Goal: Task Accomplishment & Management: Complete application form

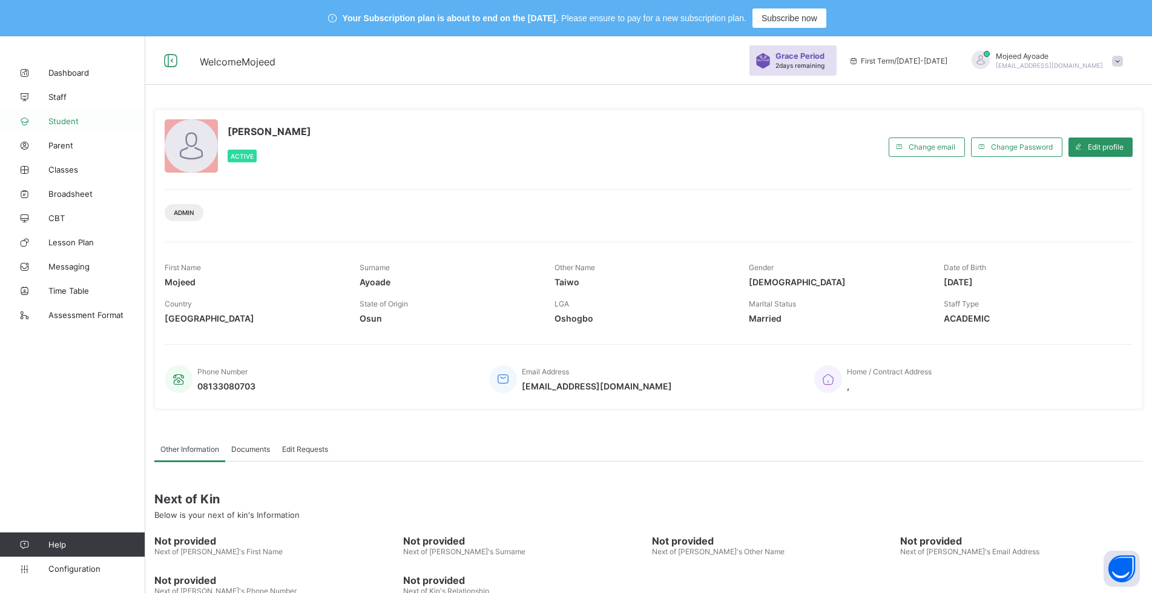
click at [74, 120] on span "Student" at bounding box center [96, 121] width 97 height 10
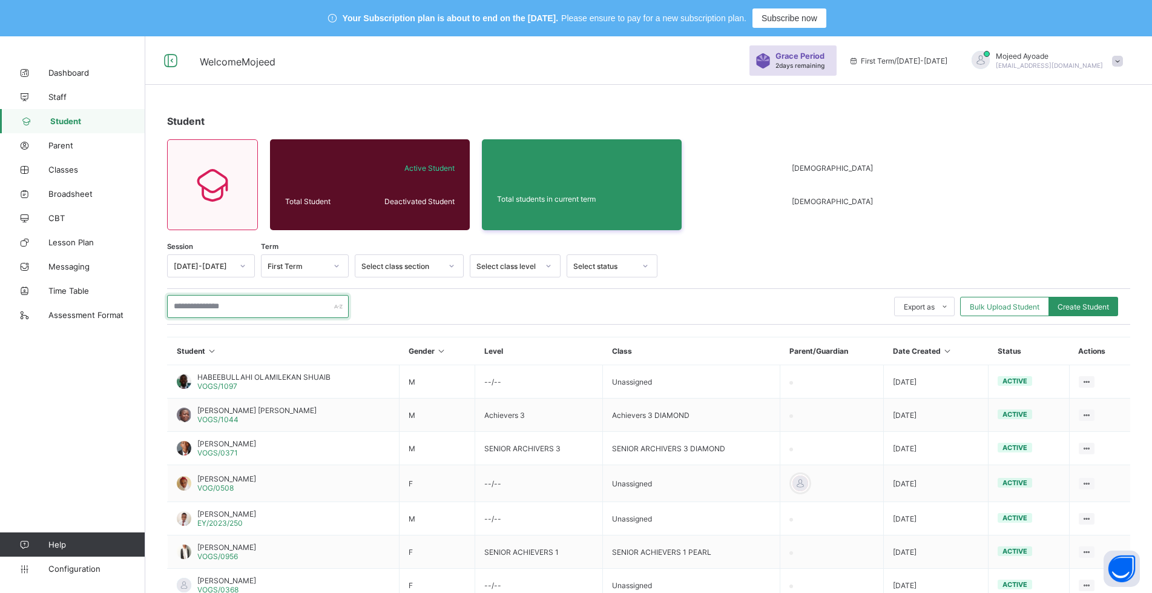
click at [211, 308] on input "text" at bounding box center [258, 306] width 182 height 23
click at [204, 271] on div "[DATE]-[DATE]" at bounding box center [200, 265] width 64 height 17
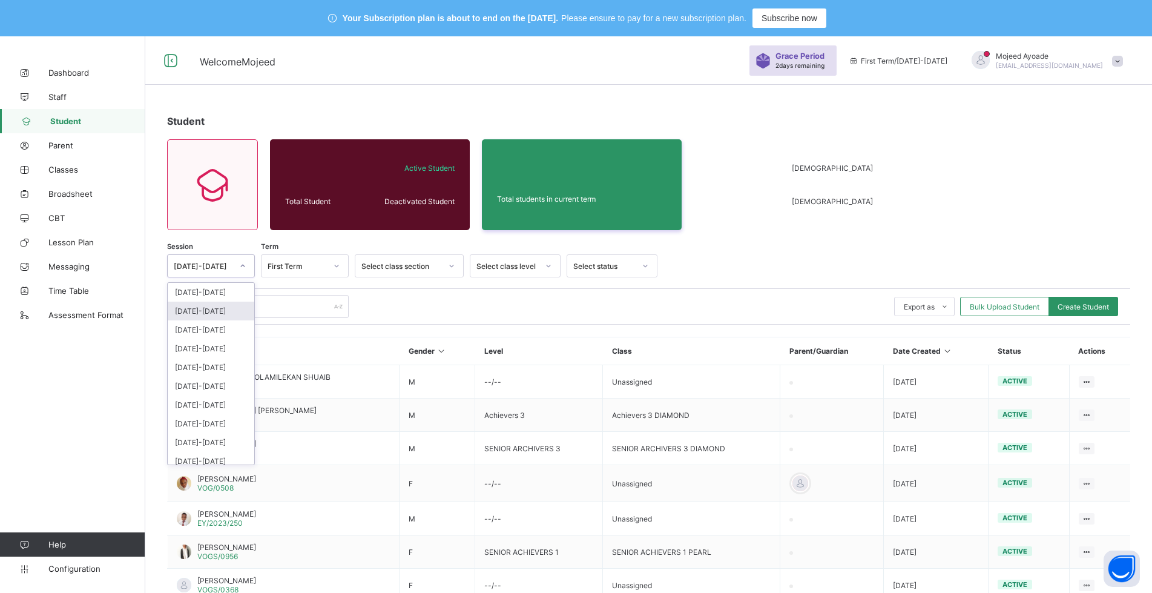
click at [216, 309] on div "[DATE]-[DATE]" at bounding box center [211, 311] width 87 height 19
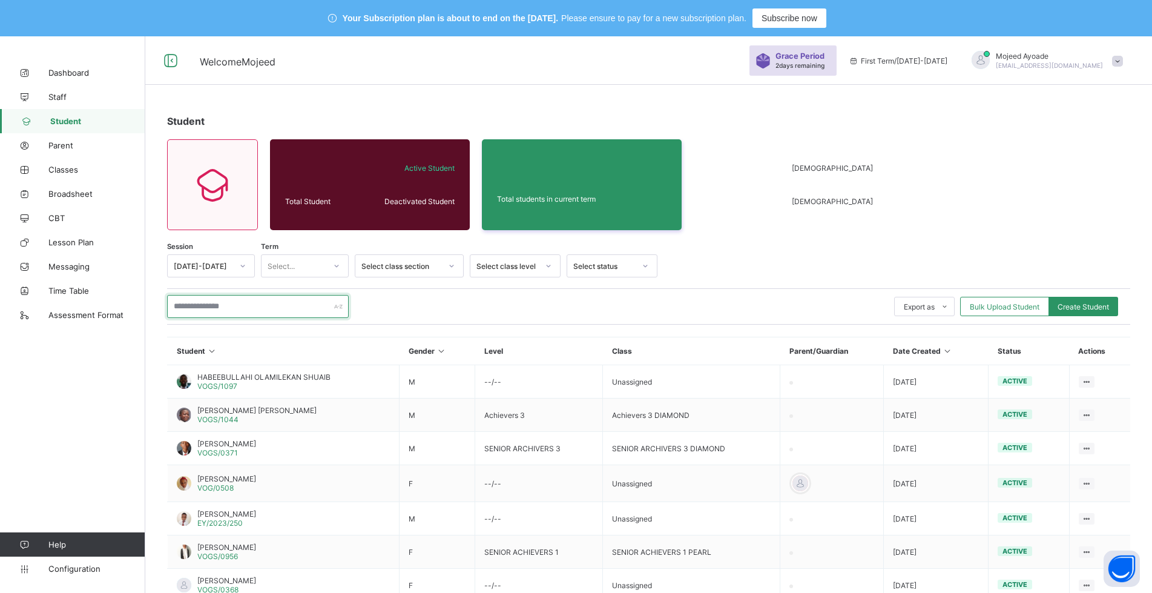
click at [219, 305] on input "text" at bounding box center [258, 306] width 182 height 23
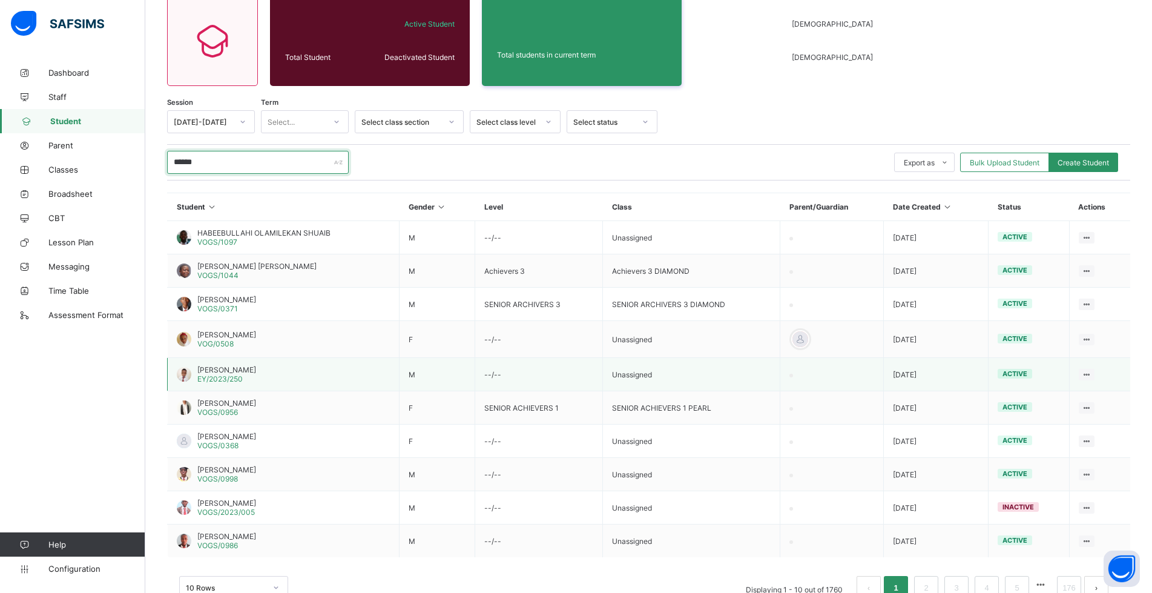
scroll to position [182, 0]
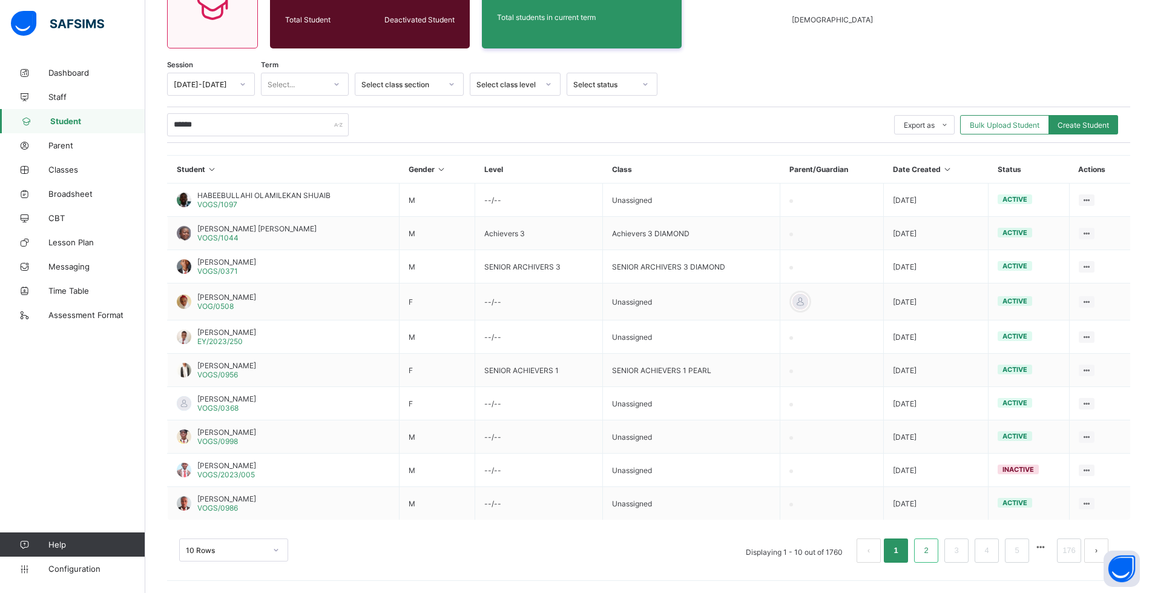
click at [932, 546] on link "2" at bounding box center [926, 551] width 12 height 16
click at [1107, 547] on button "next page" at bounding box center [1097, 550] width 24 height 24
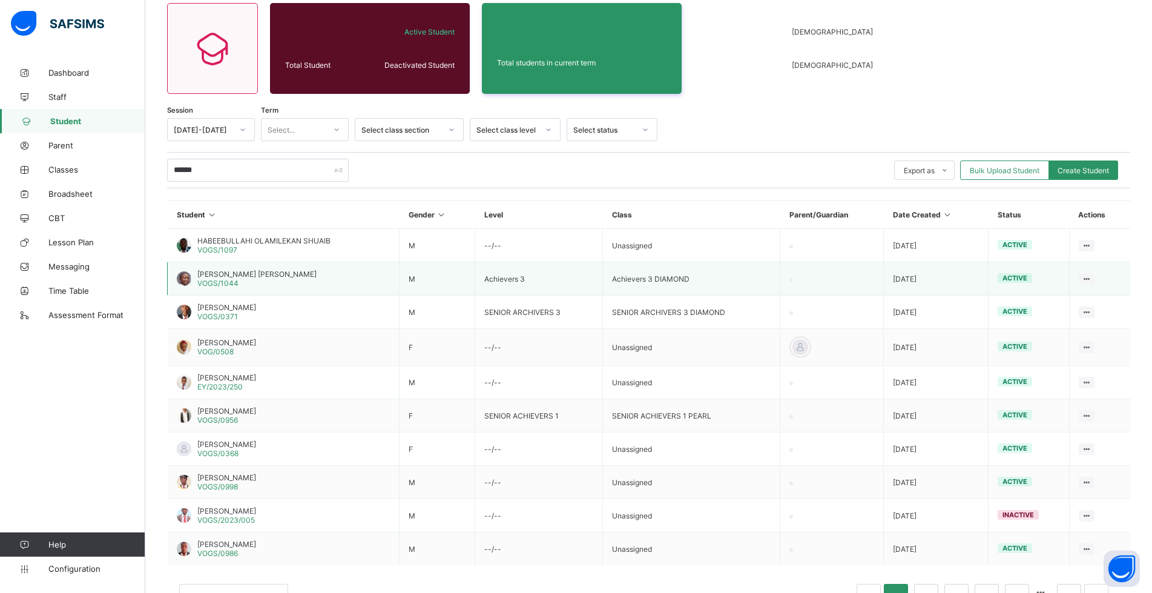
scroll to position [0, 0]
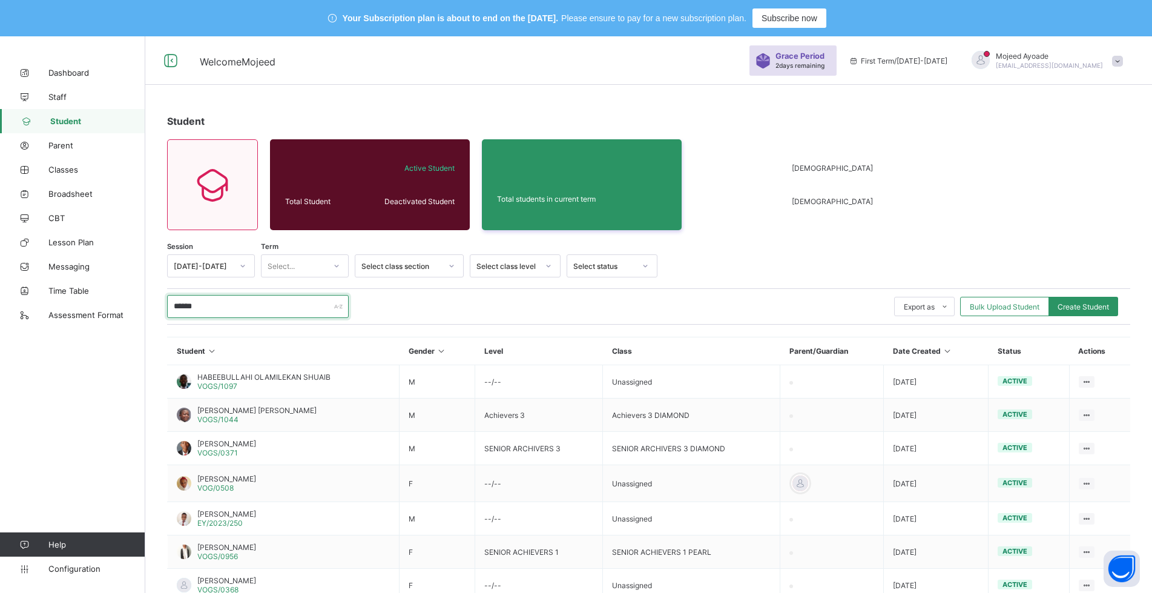
click at [230, 305] on input "******" at bounding box center [258, 306] width 182 height 23
type input "*"
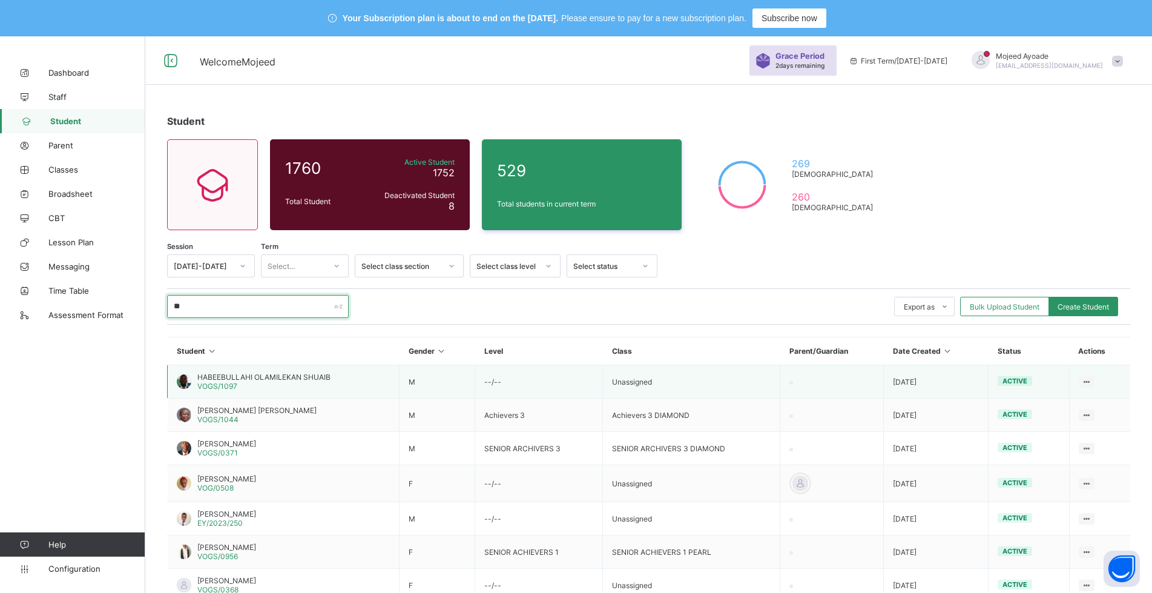
type input "*"
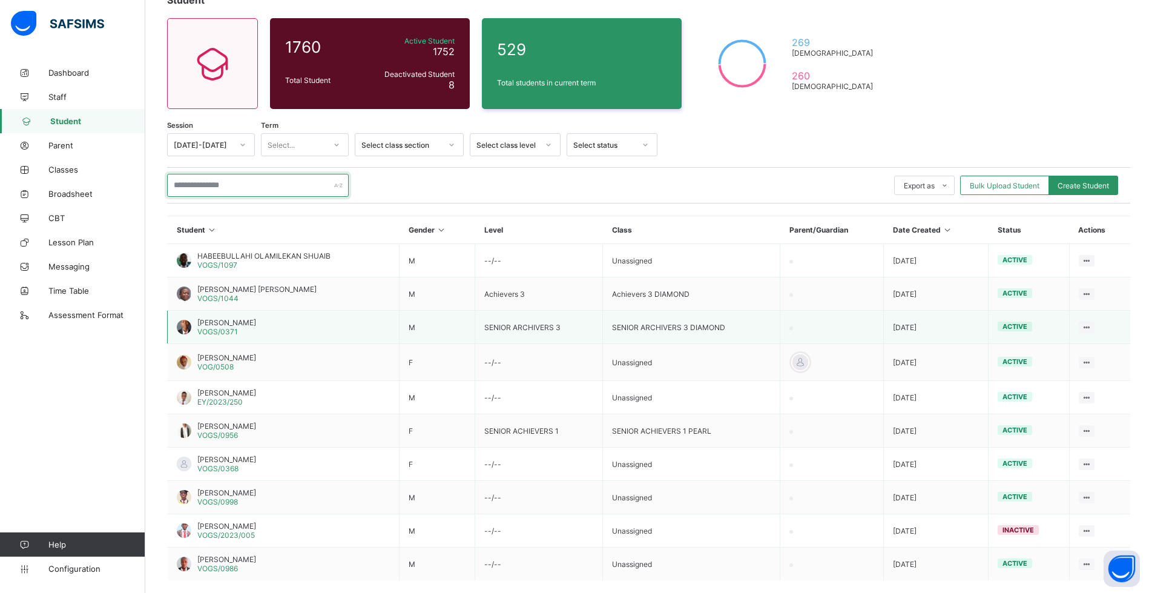
scroll to position [182, 0]
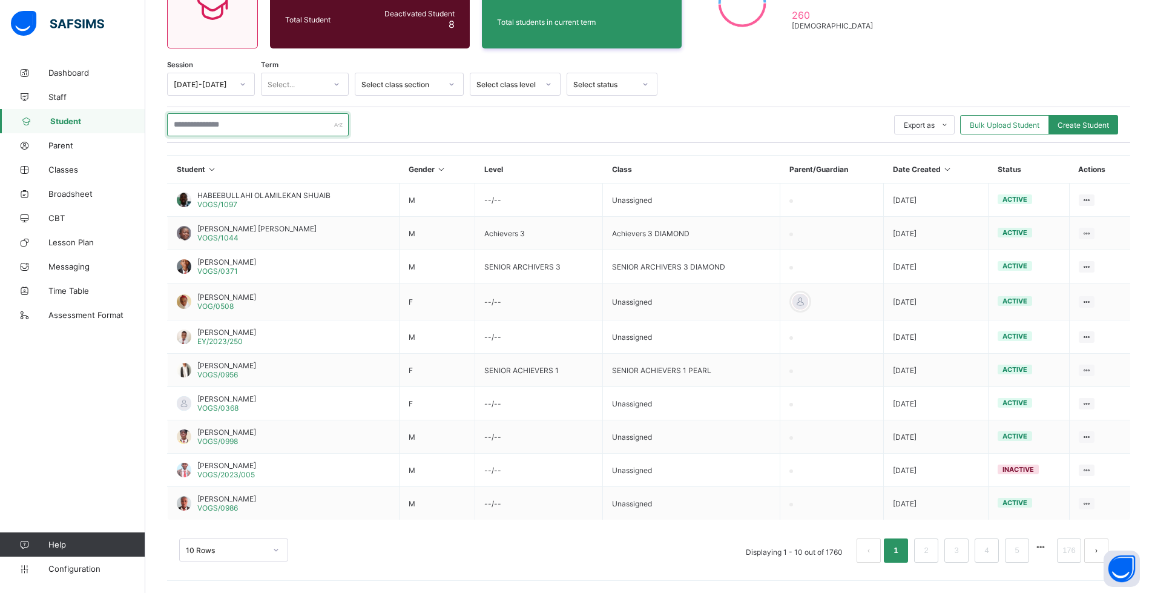
click at [246, 124] on input "text" at bounding box center [258, 124] width 182 height 23
click at [562, 122] on div "Export as Pdf Report Excel Report Excel Report (LMS) Bulk Upload Student Create…" at bounding box center [648, 124] width 963 height 23
click at [939, 547] on li "2" at bounding box center [926, 550] width 24 height 24
click at [932, 547] on link "2" at bounding box center [926, 551] width 12 height 16
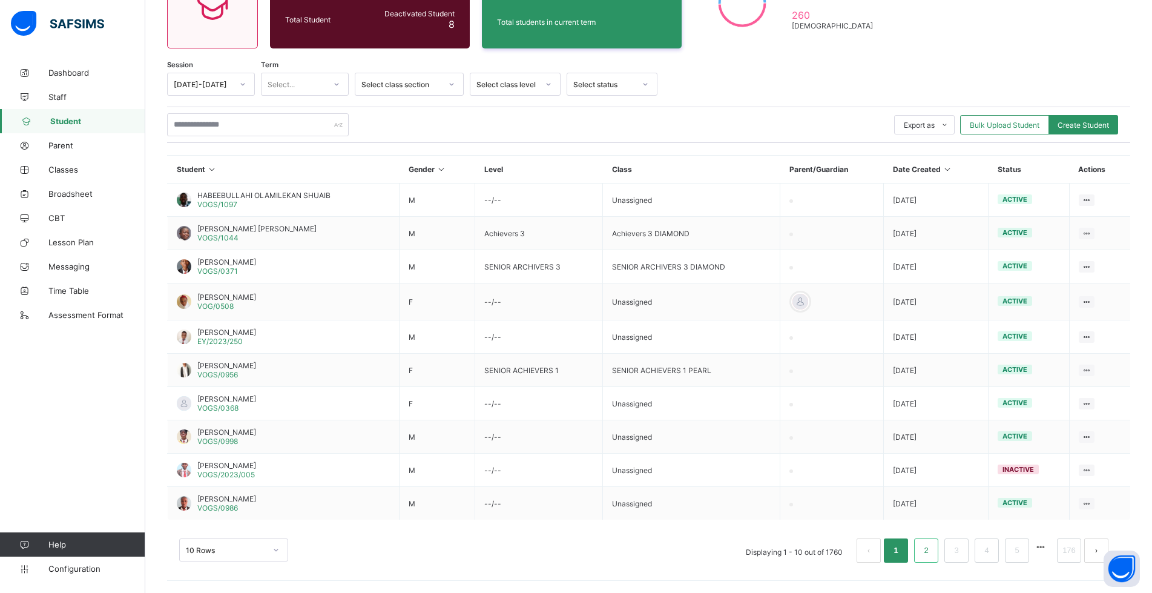
click at [932, 547] on link "2" at bounding box center [926, 551] width 12 height 16
click at [220, 85] on div "[DATE]-[DATE]" at bounding box center [203, 84] width 59 height 9
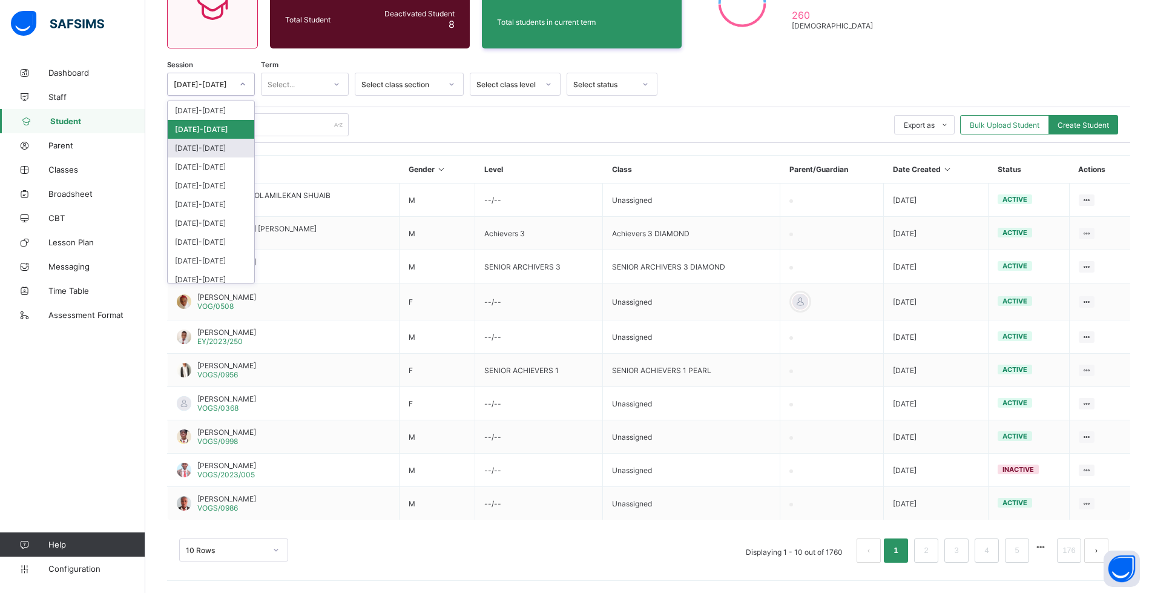
click at [213, 146] on div "[DATE]-[DATE]" at bounding box center [211, 148] width 87 height 19
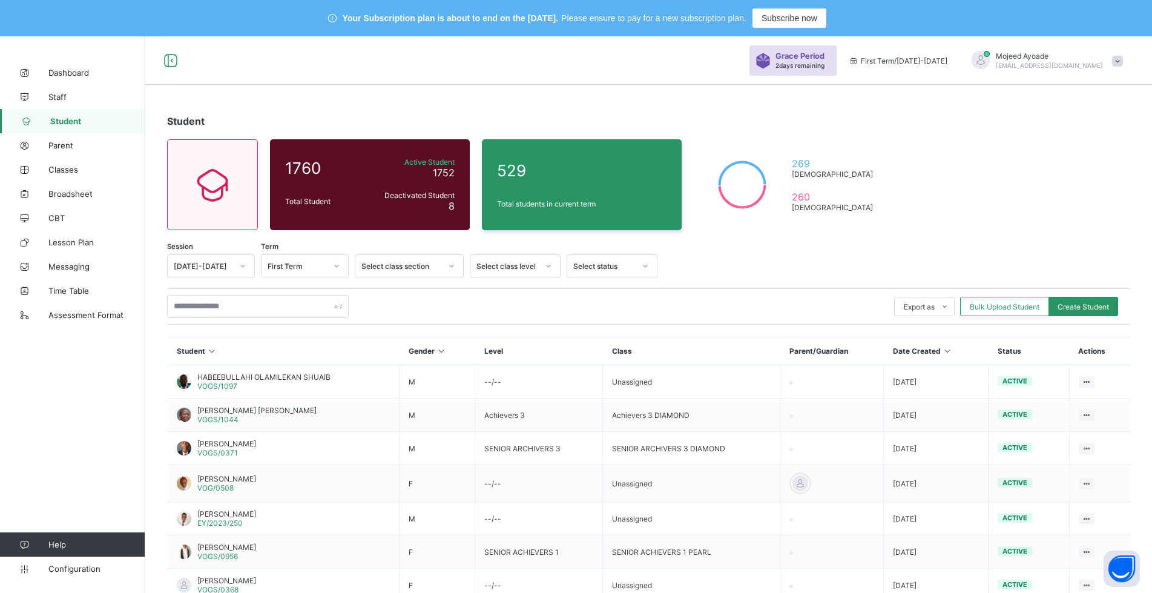
scroll to position [182, 0]
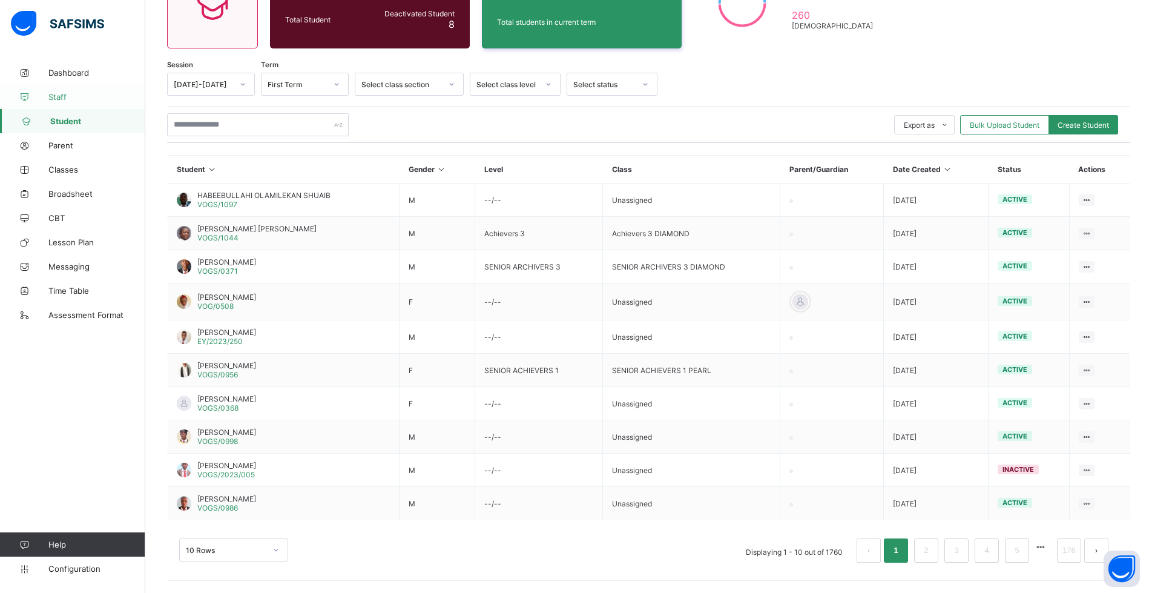
click at [55, 99] on span "Staff" at bounding box center [96, 97] width 97 height 10
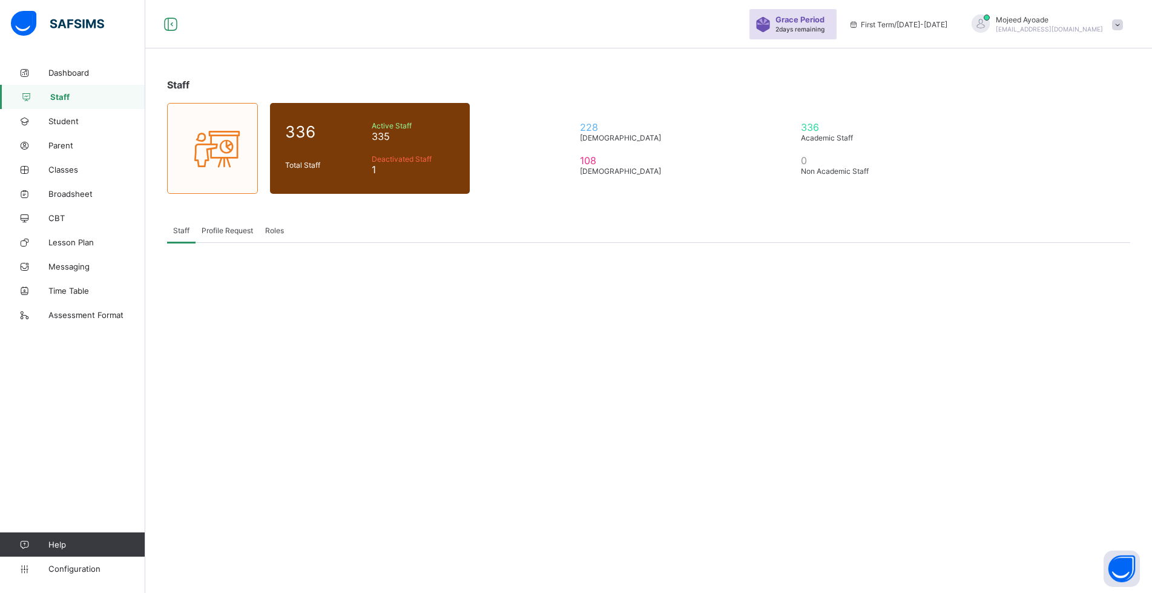
scroll to position [36, 0]
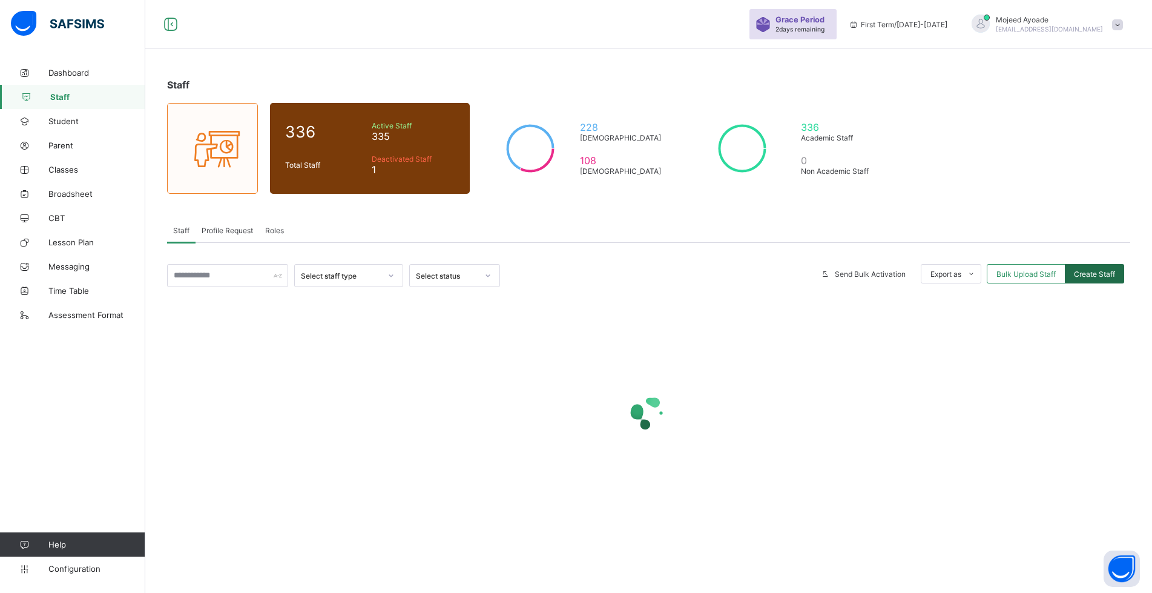
click at [1114, 274] on span "Create Staff" at bounding box center [1094, 273] width 41 height 9
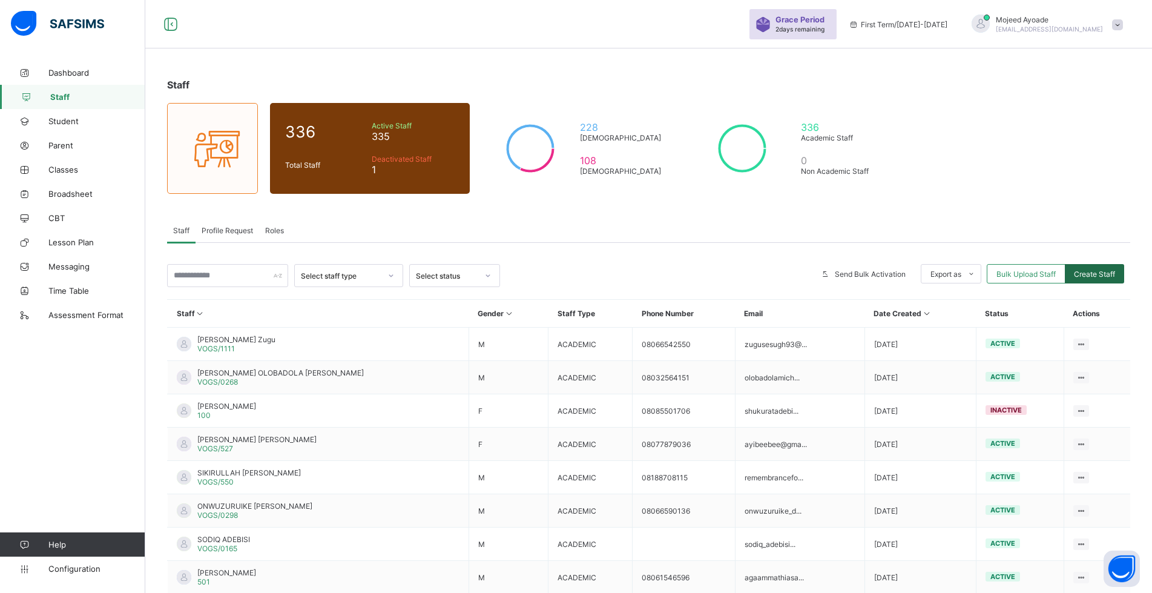
select select "**"
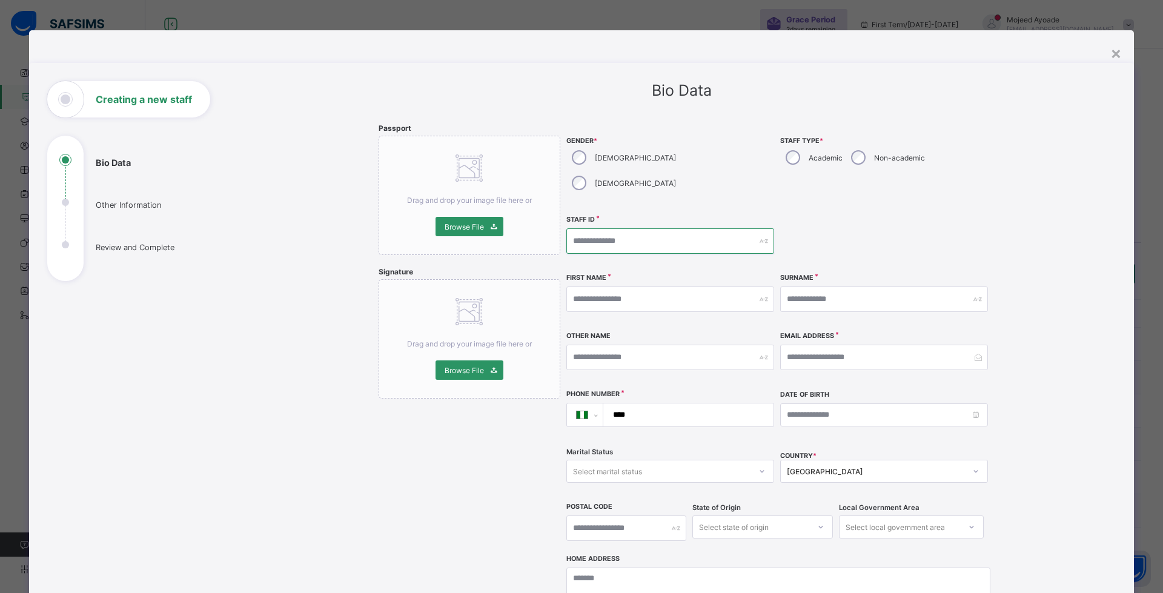
click at [595, 228] on input "text" at bounding box center [670, 240] width 208 height 25
type input "********"
click at [621, 286] on input "text" at bounding box center [665, 298] width 208 height 25
type input "********"
type input "******"
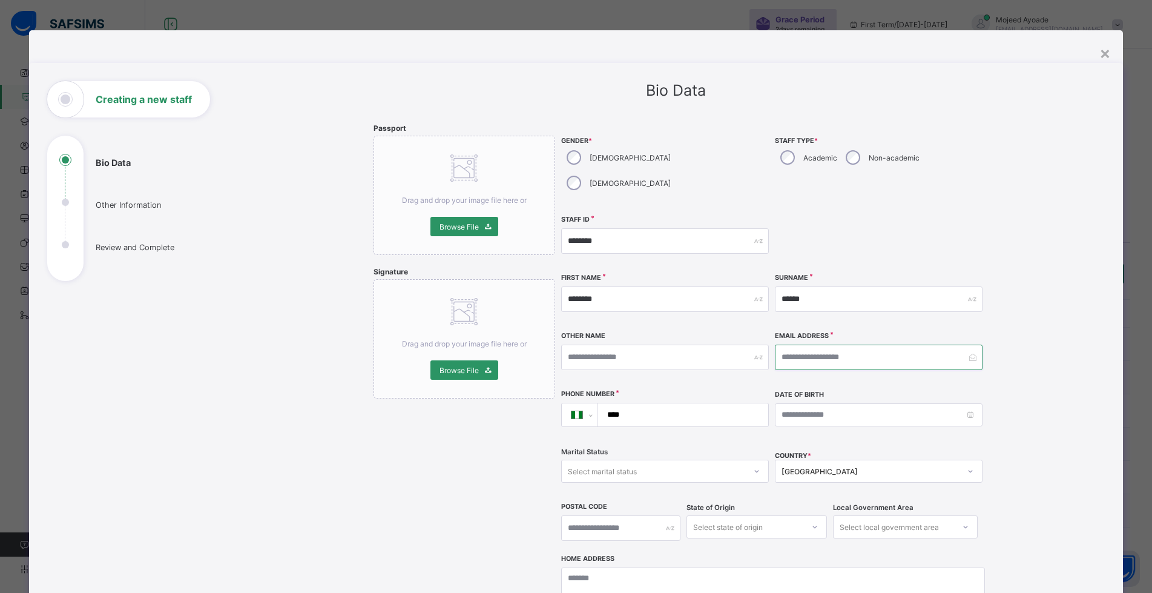
click at [799, 345] on input "email" at bounding box center [879, 357] width 208 height 25
type input "**********"
click at [675, 403] on input "****" at bounding box center [680, 414] width 160 height 23
type input "**********"
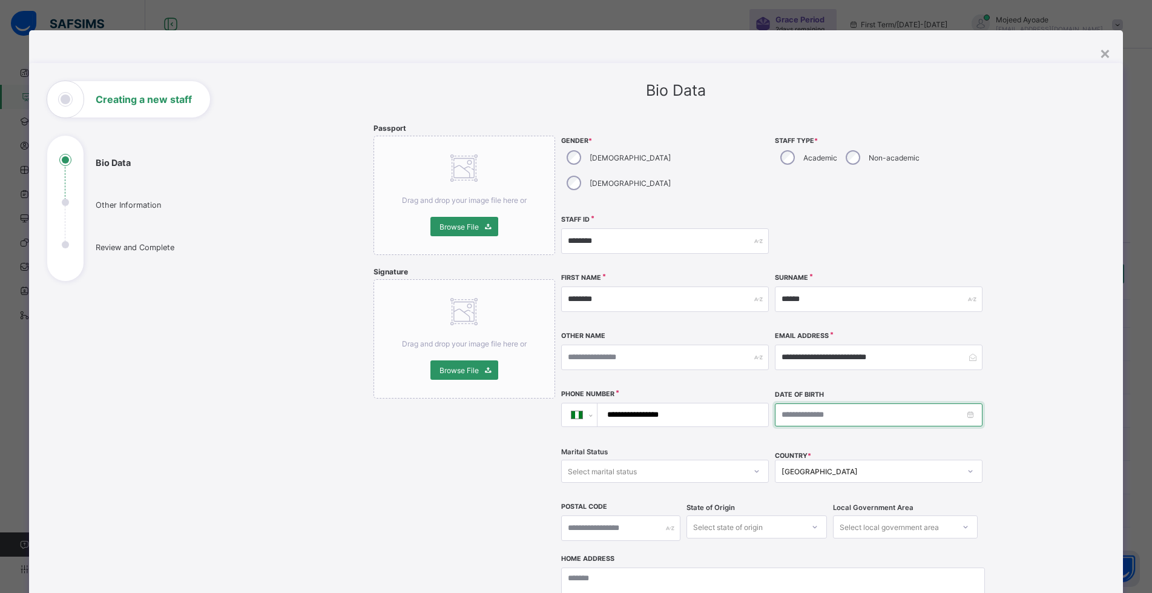
click at [864, 403] on input at bounding box center [879, 414] width 208 height 23
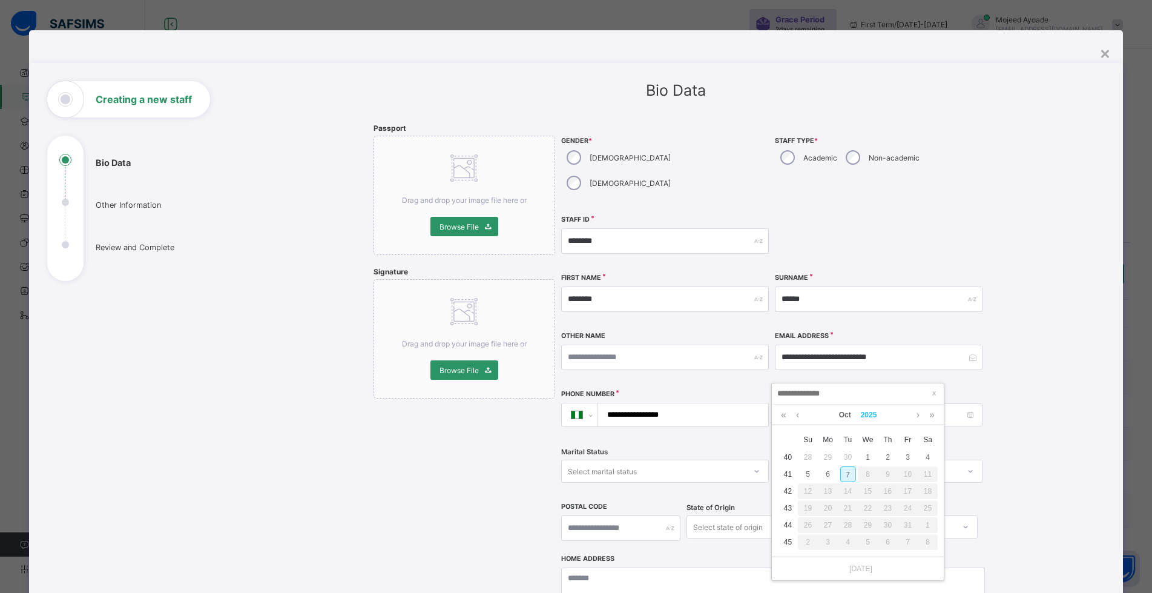
click at [876, 416] on link "2025" at bounding box center [869, 415] width 26 height 21
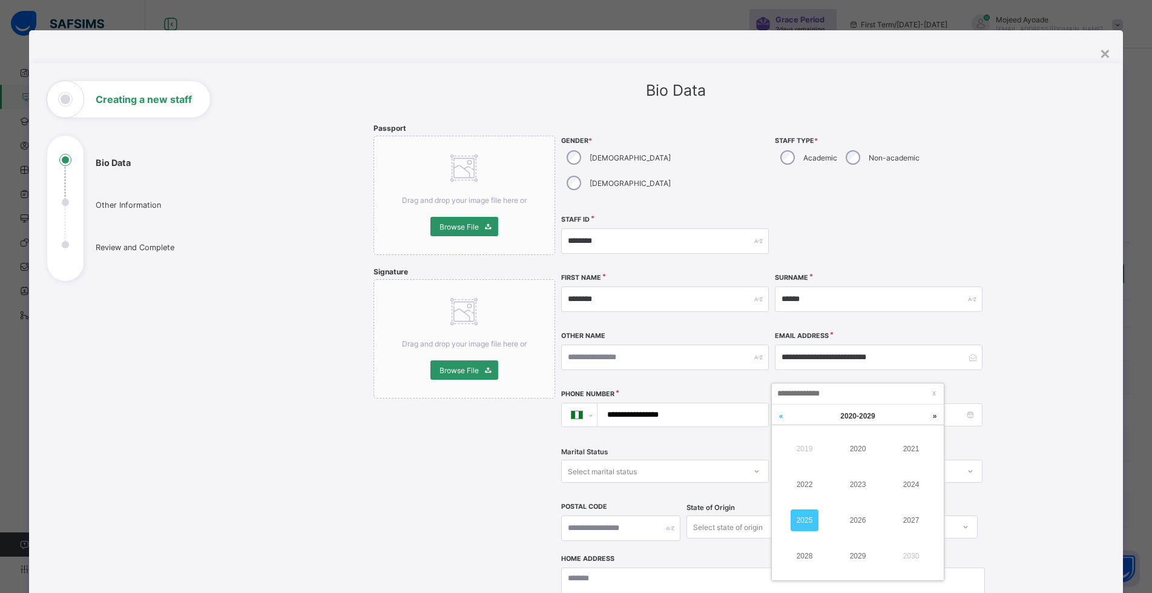
click at [778, 415] on link at bounding box center [781, 416] width 18 height 23
click at [782, 420] on link at bounding box center [781, 416] width 18 height 23
click at [914, 517] on link "1997" at bounding box center [911, 520] width 28 height 22
click at [847, 416] on link "Oct" at bounding box center [845, 415] width 22 height 21
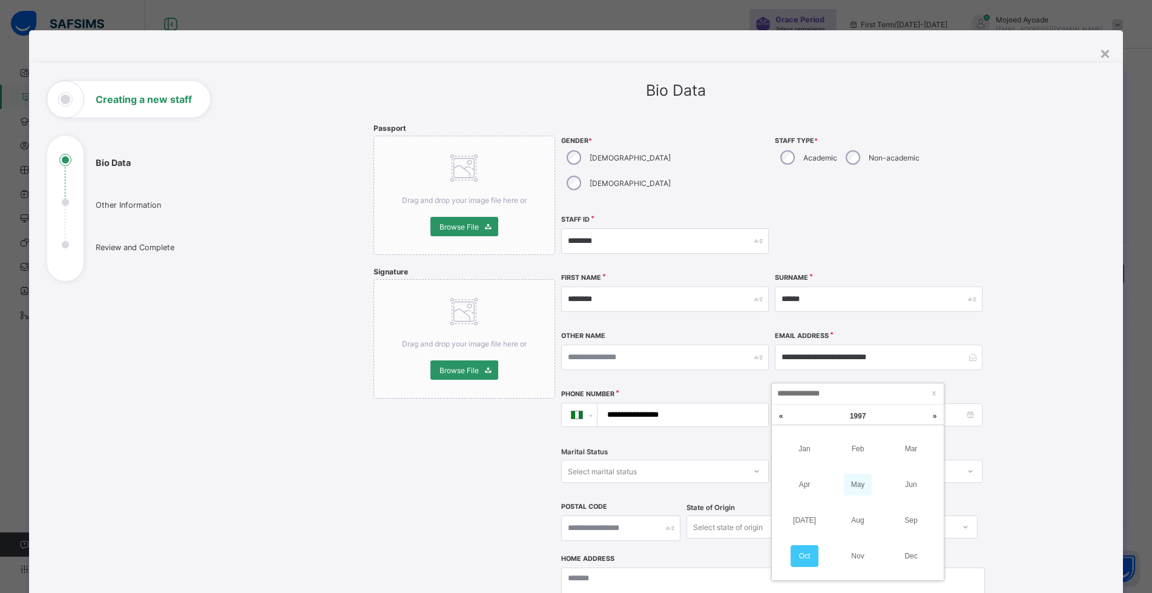
click at [859, 489] on link "May" at bounding box center [858, 485] width 28 height 22
click at [908, 454] on div "2" at bounding box center [909, 457] width 16 height 16
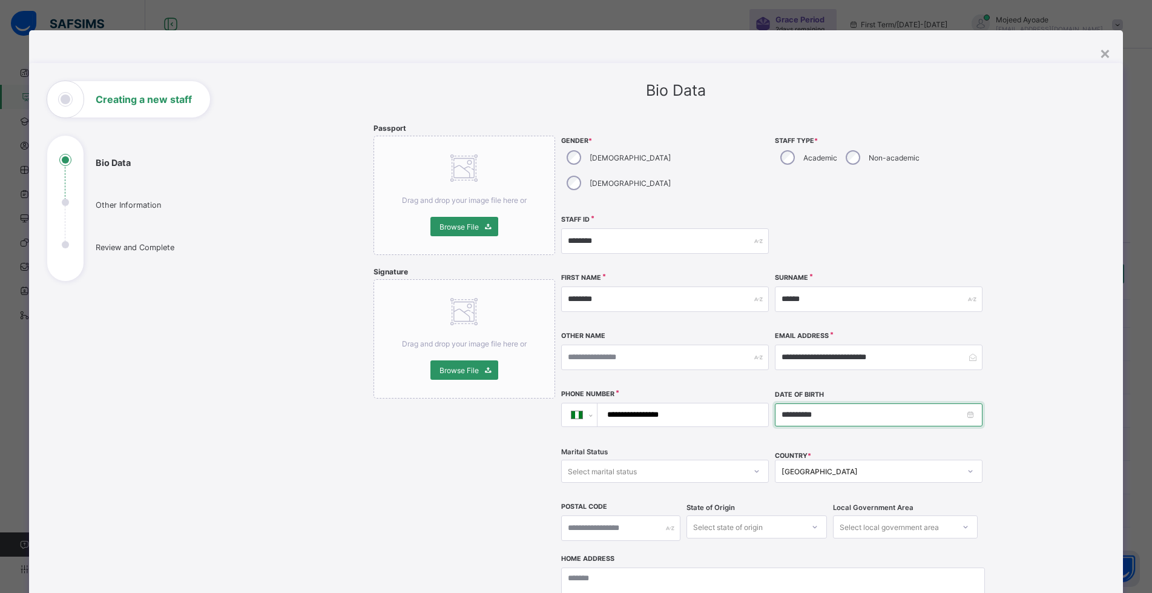
click at [968, 403] on input "**********" at bounding box center [879, 414] width 208 height 23
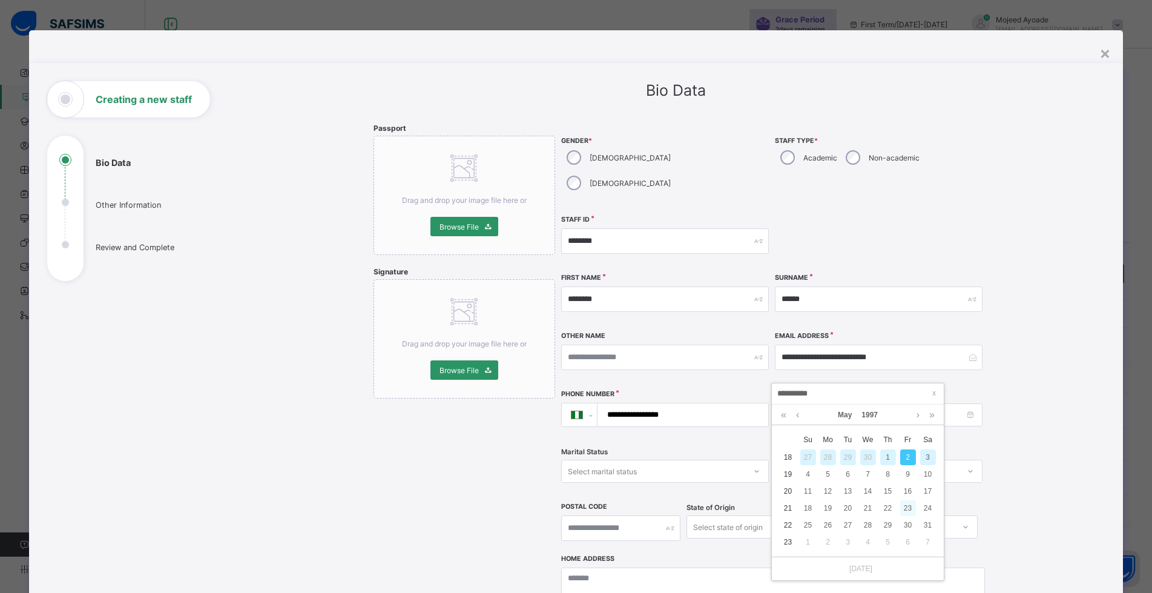
click at [910, 507] on div "23" at bounding box center [909, 508] width 16 height 16
type input "**********"
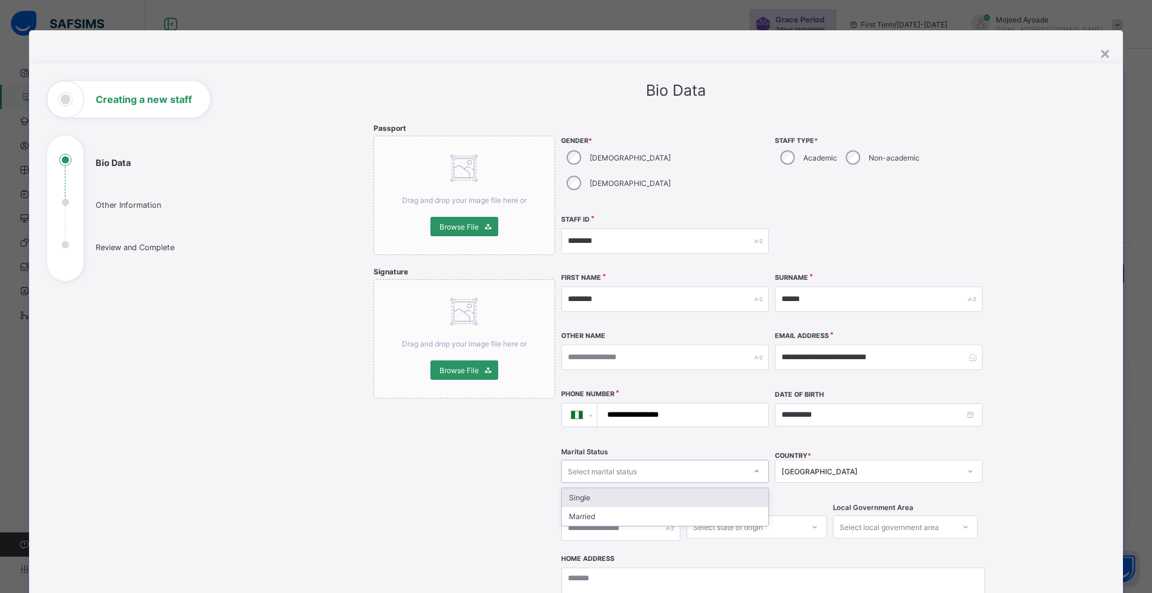
click at [699, 463] on div "Select marital status" at bounding box center [653, 471] width 183 height 17
click at [644, 507] on div "Married" at bounding box center [665, 516] width 207 height 19
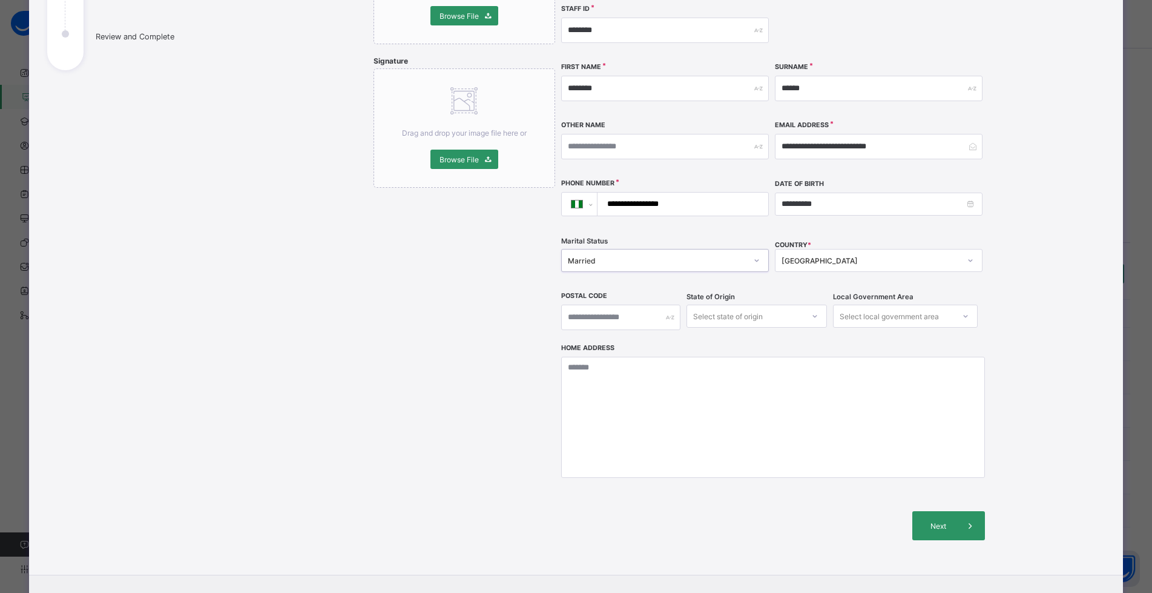
scroll to position [254, 0]
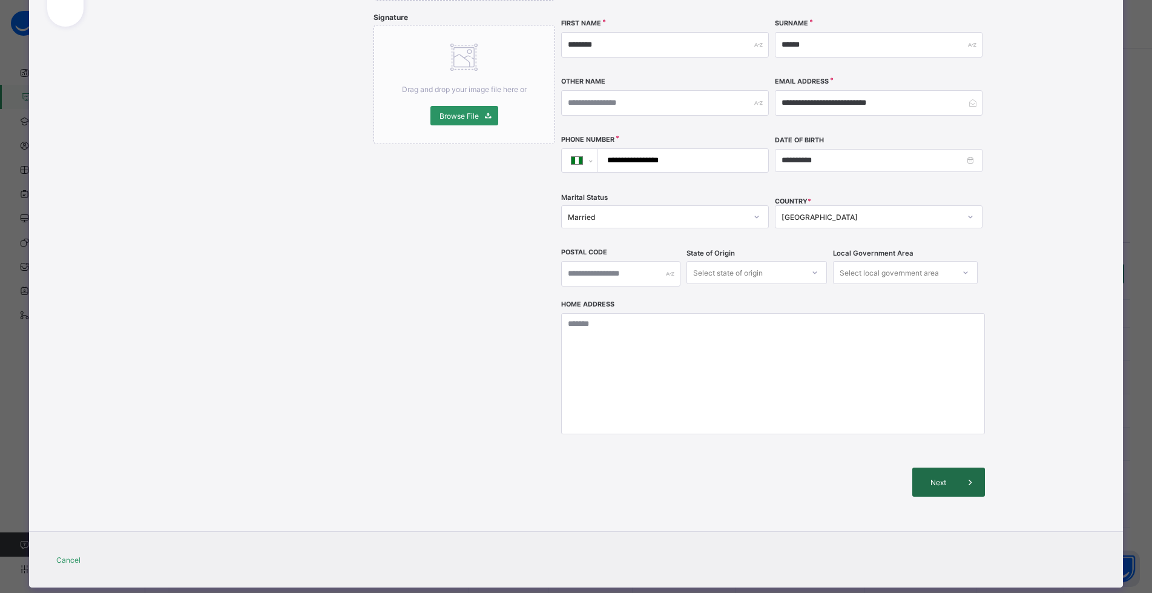
click at [945, 478] on span "Next" at bounding box center [939, 482] width 35 height 9
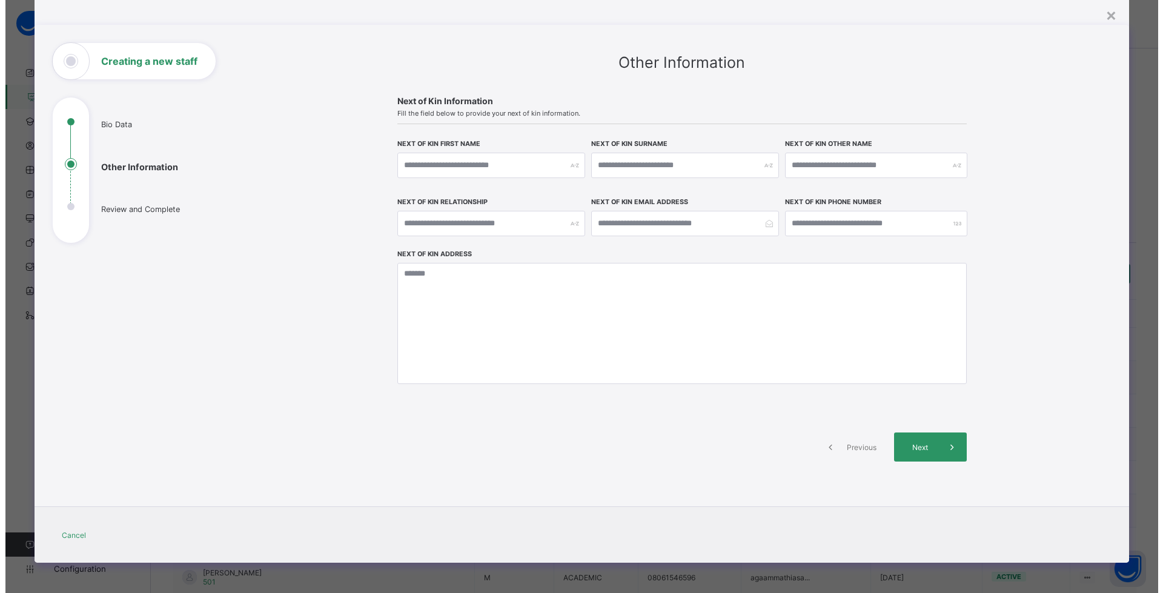
scroll to position [38, 0]
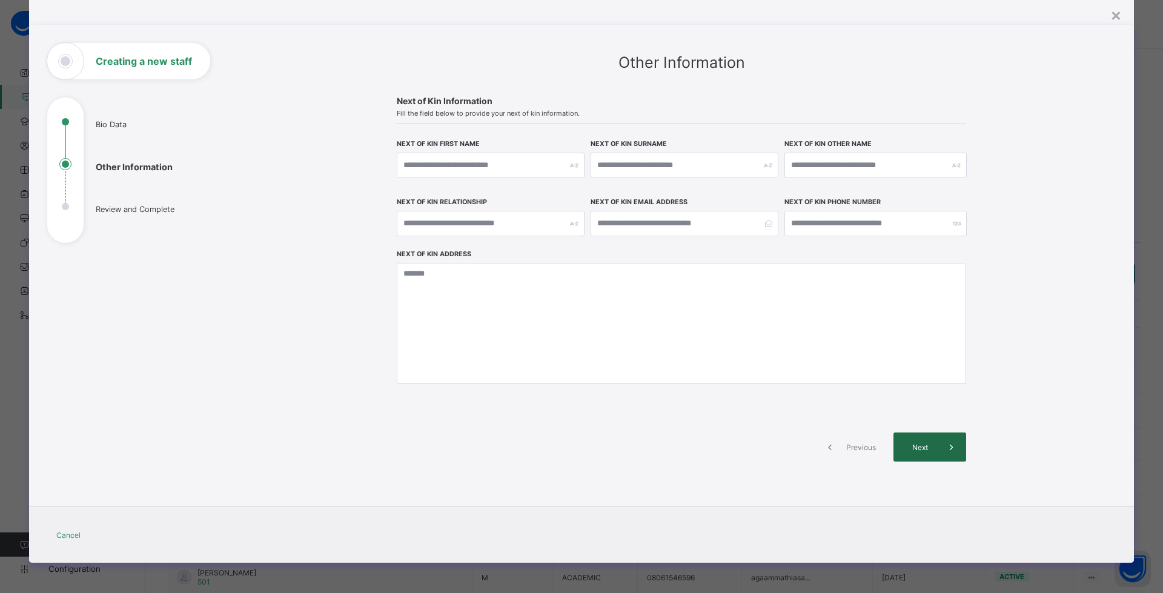
click at [930, 445] on span "Next" at bounding box center [919, 447] width 35 height 9
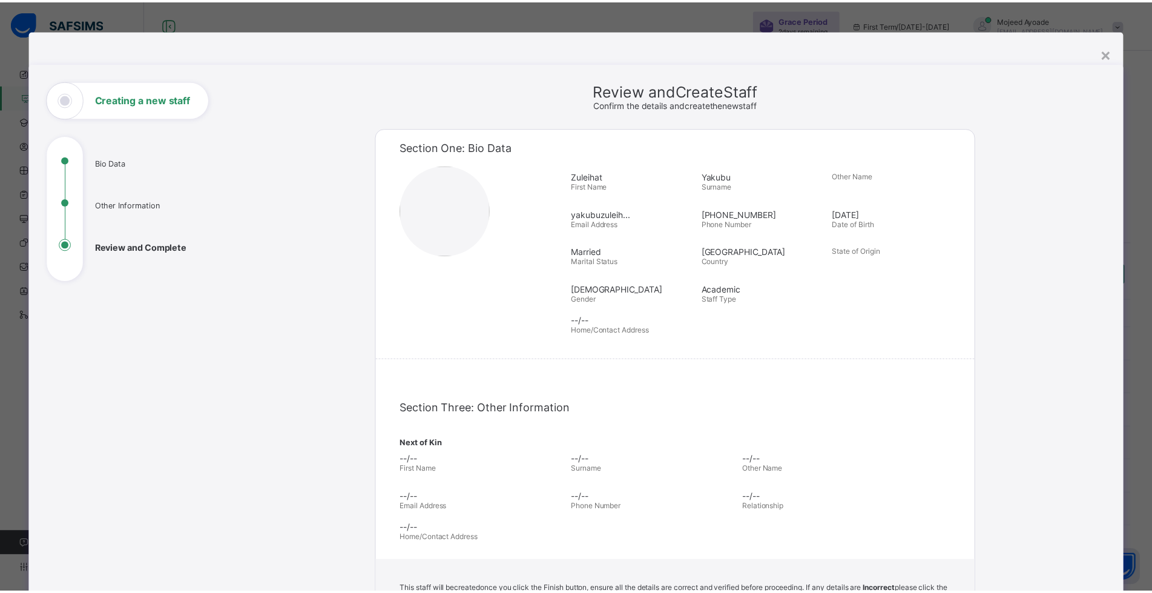
scroll to position [207, 0]
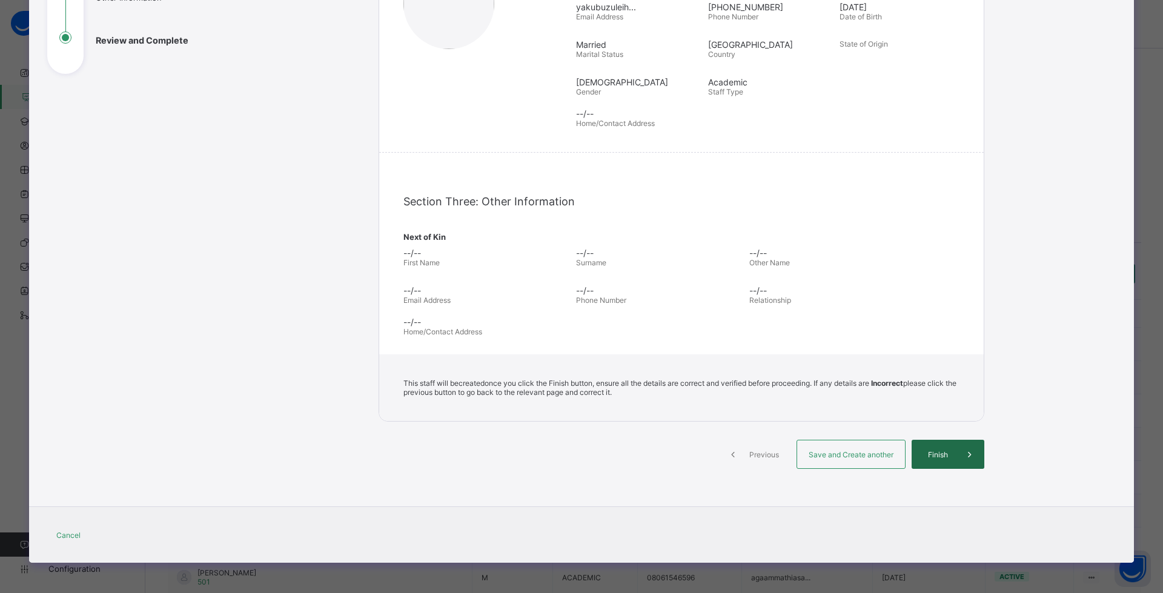
click at [932, 455] on span "Finish" at bounding box center [937, 454] width 35 height 9
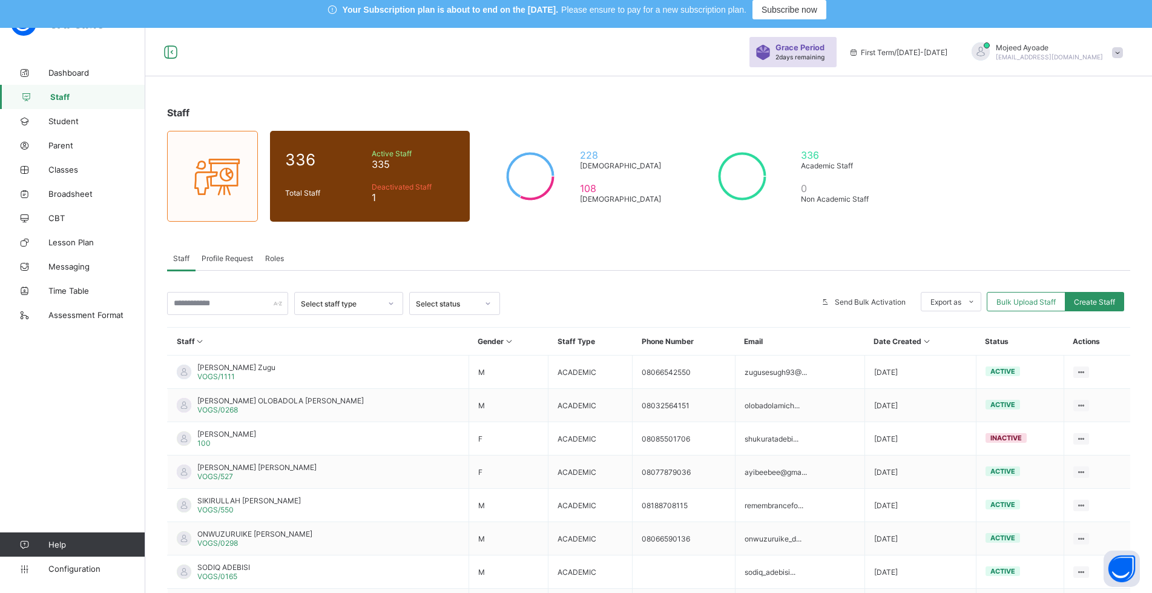
scroll to position [0, 0]
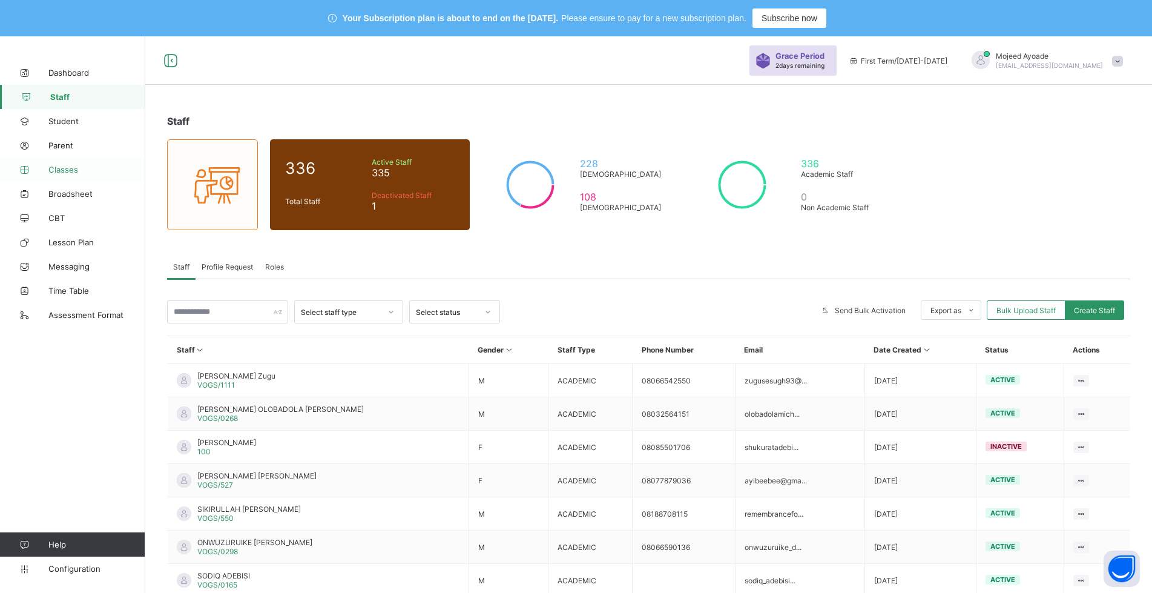
click at [63, 167] on span "Classes" at bounding box center [96, 170] width 97 height 10
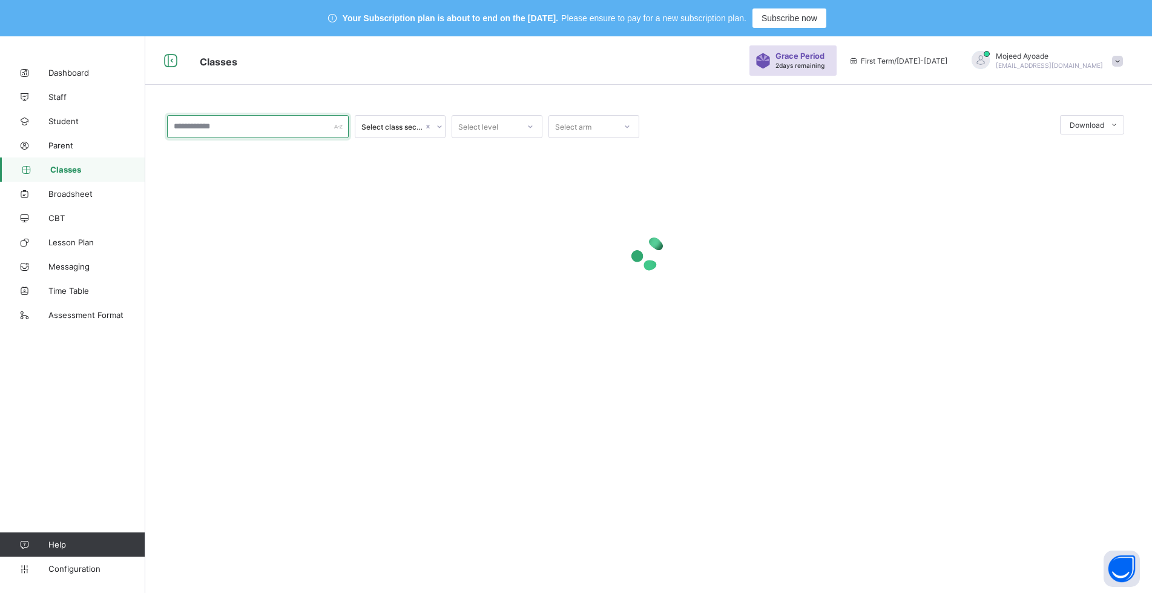
click at [265, 127] on input "text" at bounding box center [258, 126] width 182 height 23
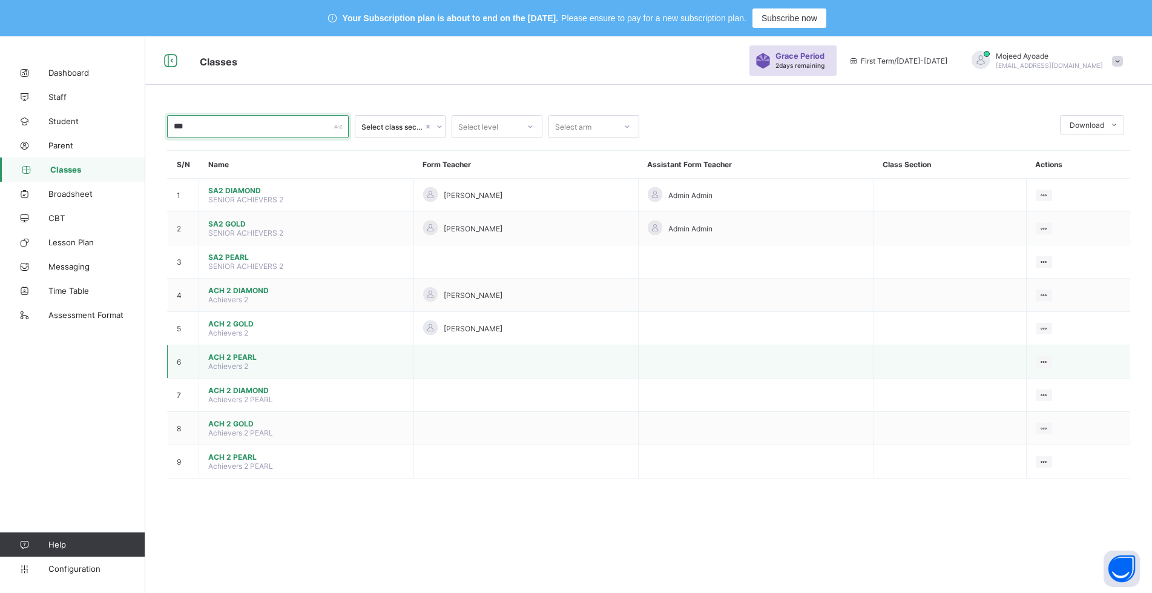
type input "***"
click at [242, 354] on span "ACH 2 PEARL" at bounding box center [306, 356] width 196 height 9
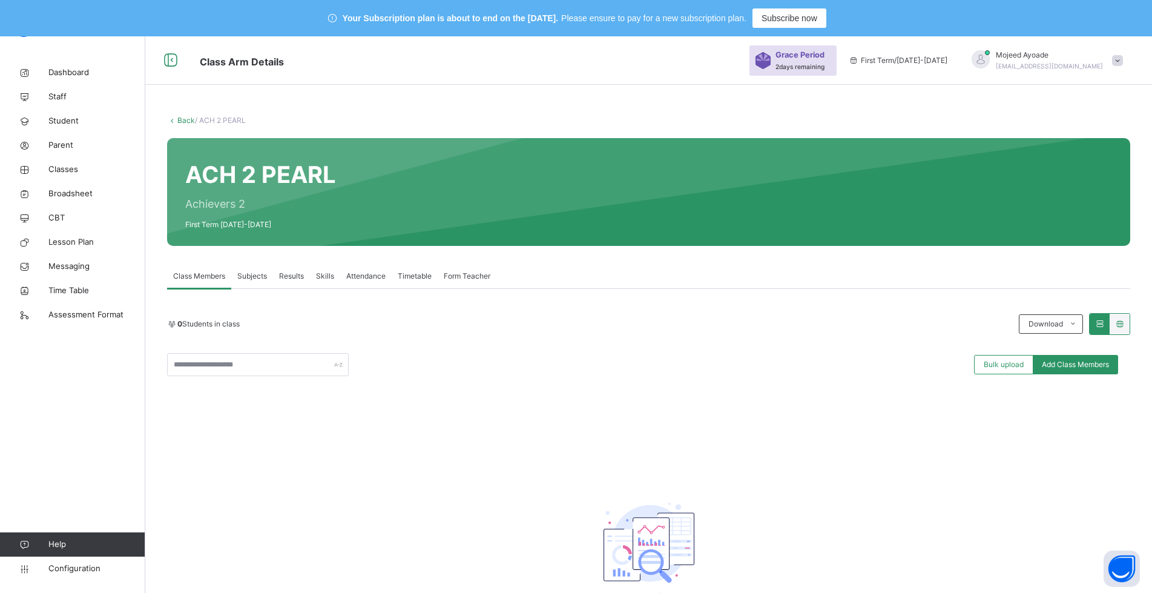
click at [466, 278] on span "Form Teacher" at bounding box center [467, 276] width 47 height 11
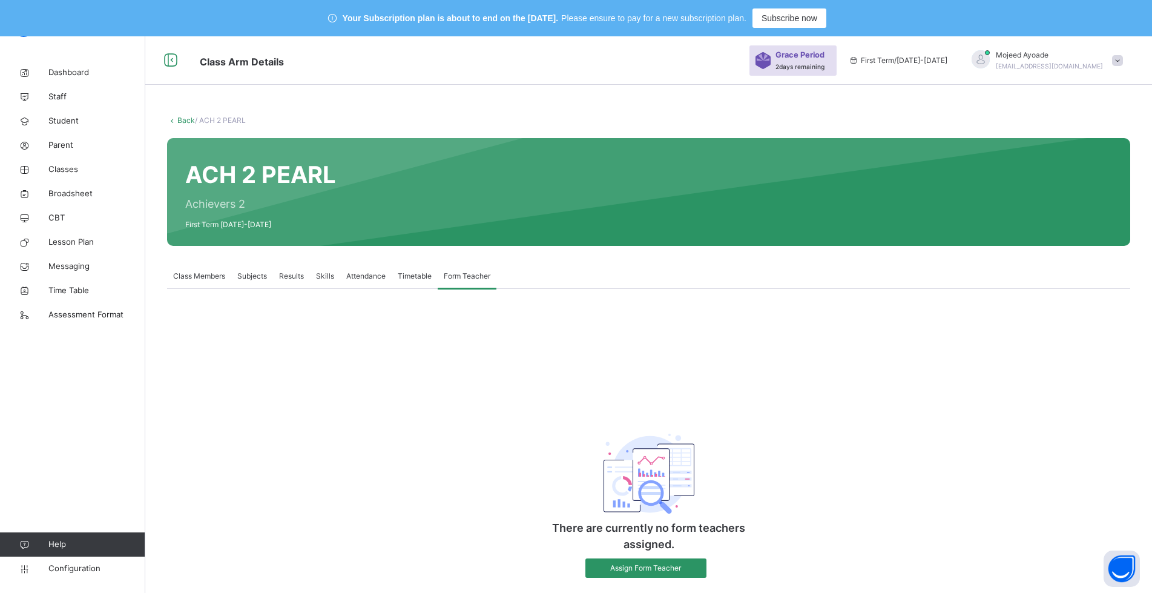
click at [179, 277] on span "Class Members" at bounding box center [199, 276] width 52 height 11
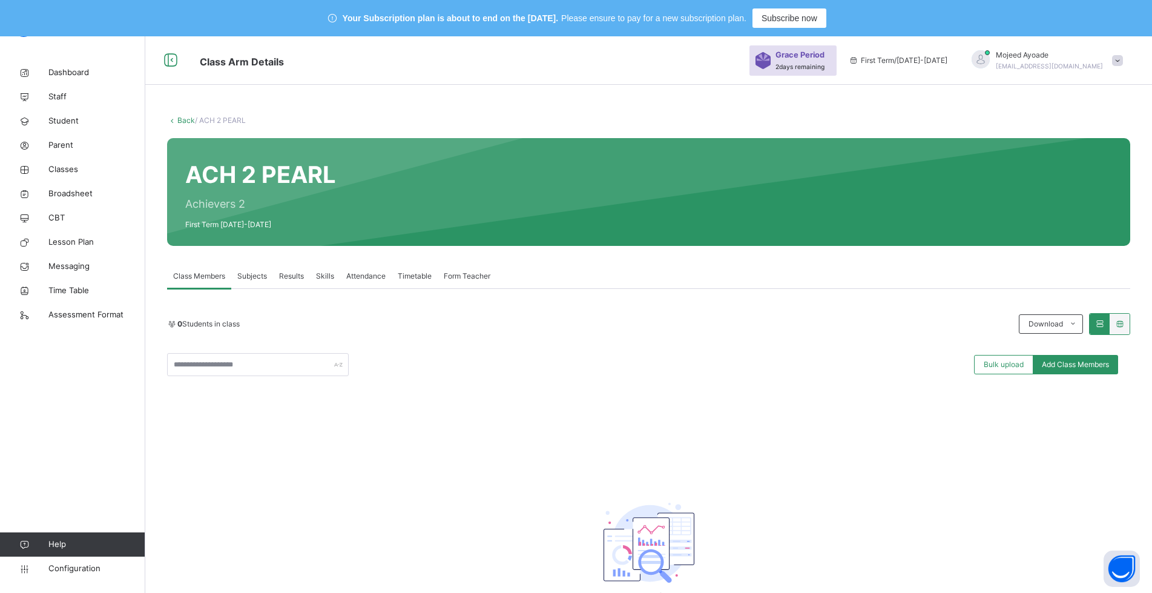
click at [461, 277] on span "Form Teacher" at bounding box center [467, 276] width 47 height 11
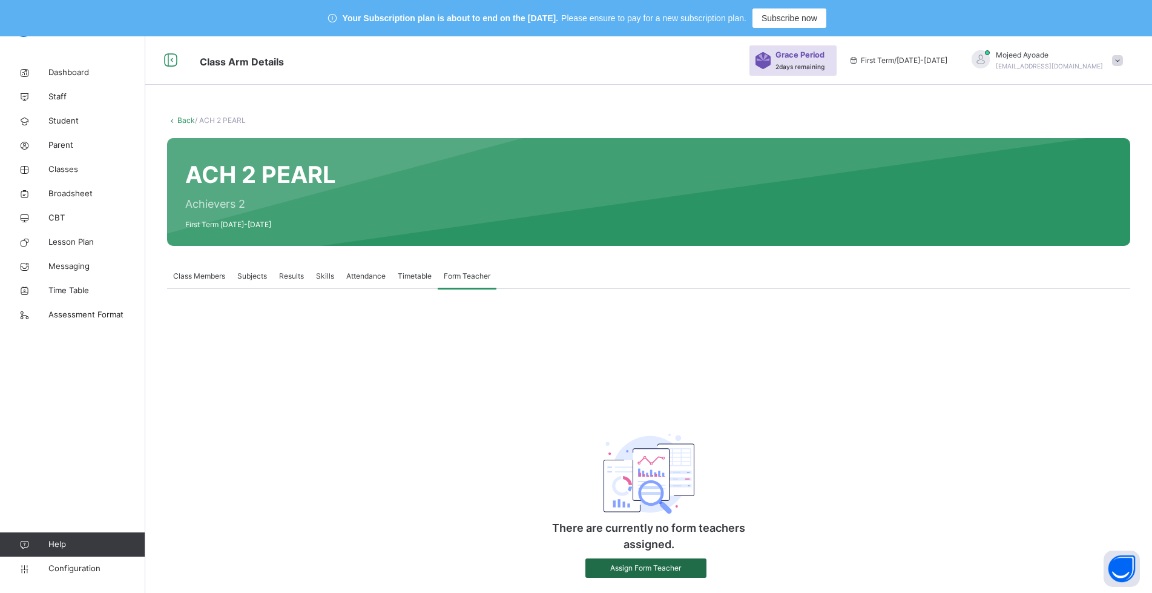
click at [641, 566] on span "Assign Form Teacher" at bounding box center [646, 568] width 103 height 11
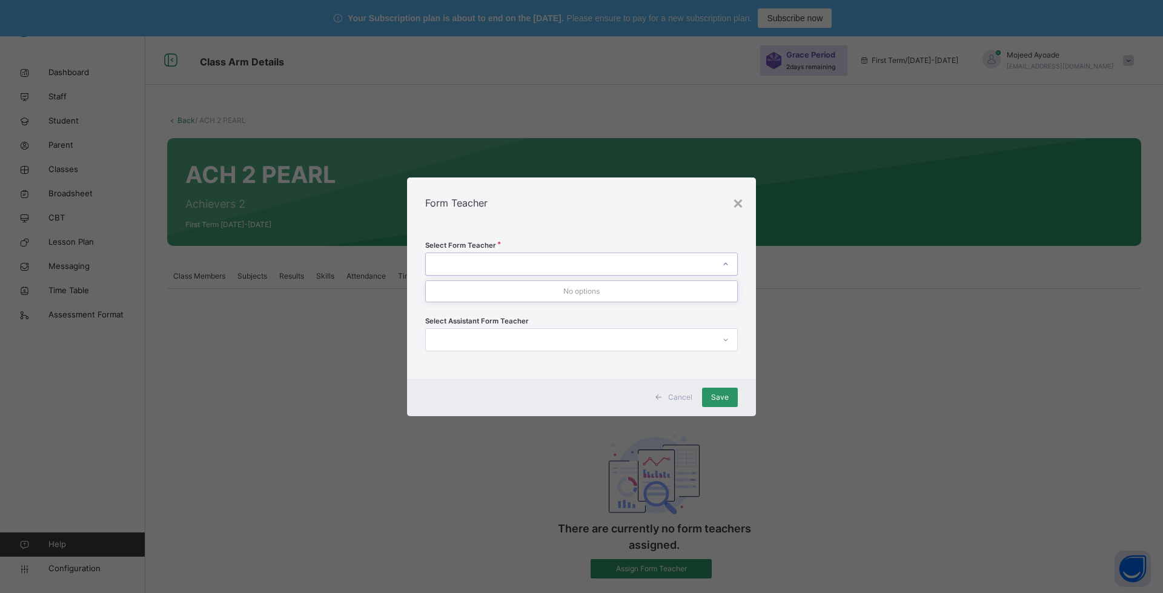
click at [512, 265] on div at bounding box center [570, 263] width 288 height 19
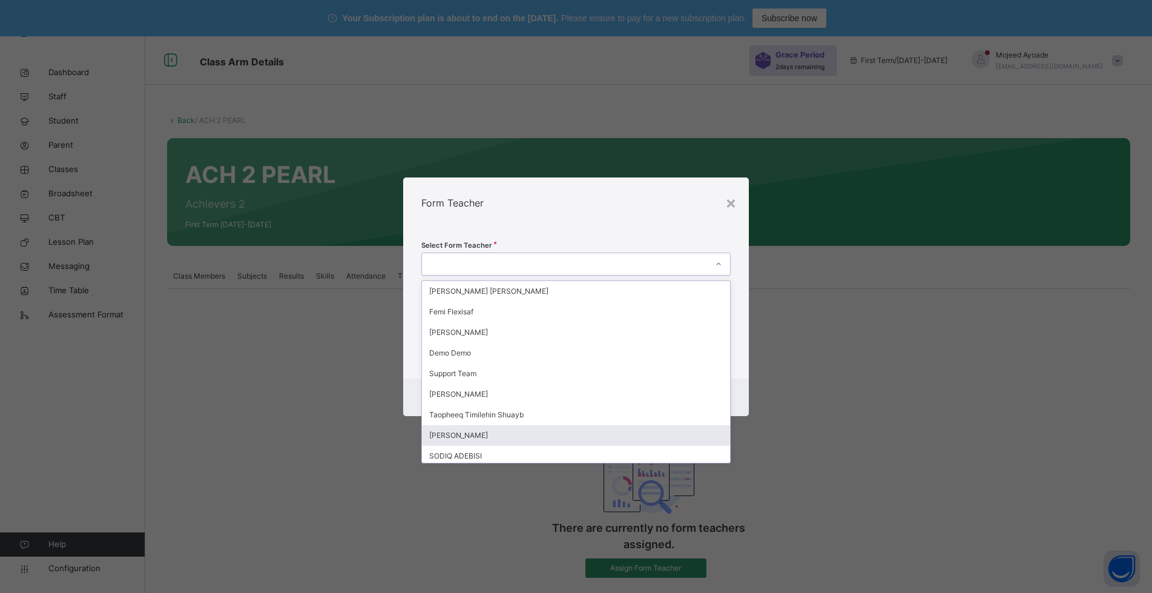
click at [478, 437] on div "[PERSON_NAME]" at bounding box center [576, 435] width 308 height 21
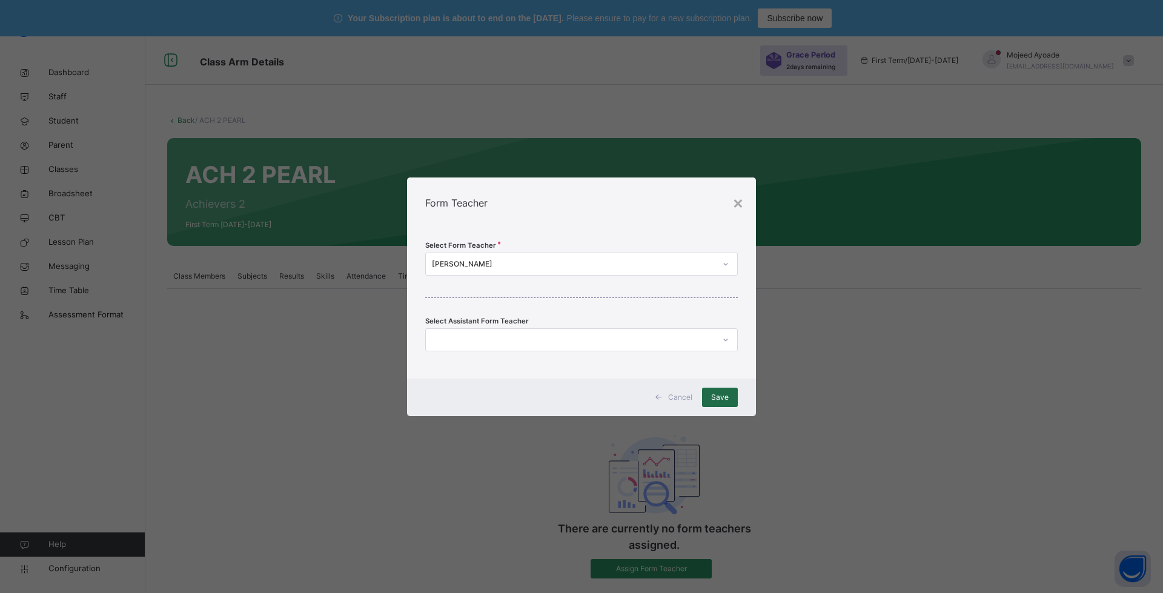
click at [717, 397] on span "Save" at bounding box center [720, 397] width 18 height 11
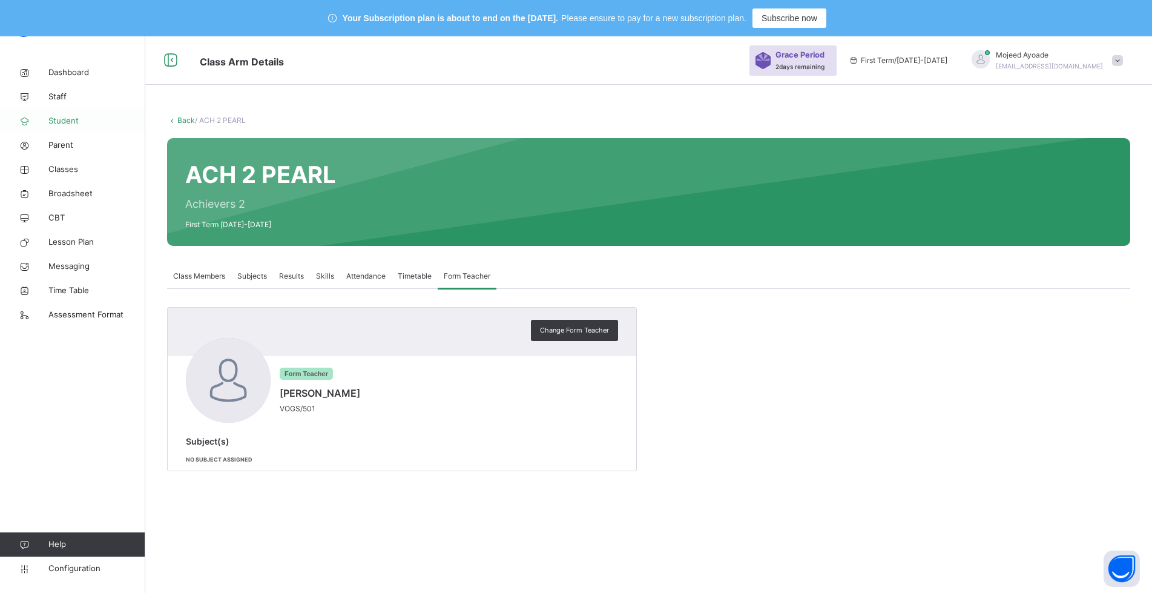
click at [70, 120] on span "Student" at bounding box center [96, 121] width 97 height 12
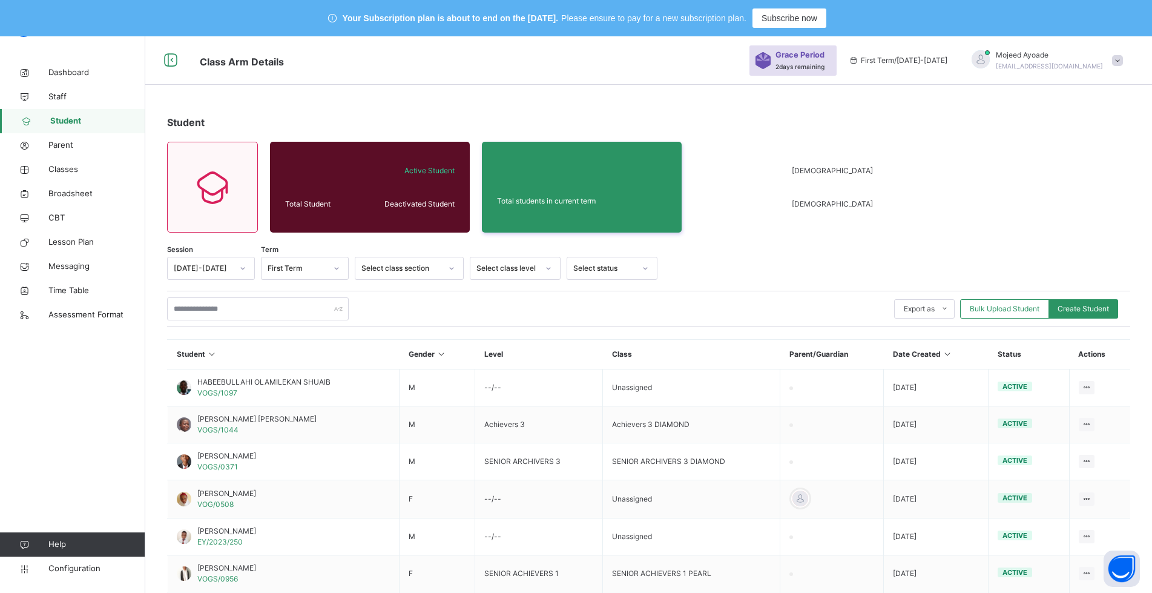
click at [201, 268] on div "[DATE]-[DATE]" at bounding box center [203, 268] width 59 height 11
click at [201, 315] on div "[DATE]-[DATE]" at bounding box center [211, 316] width 87 height 21
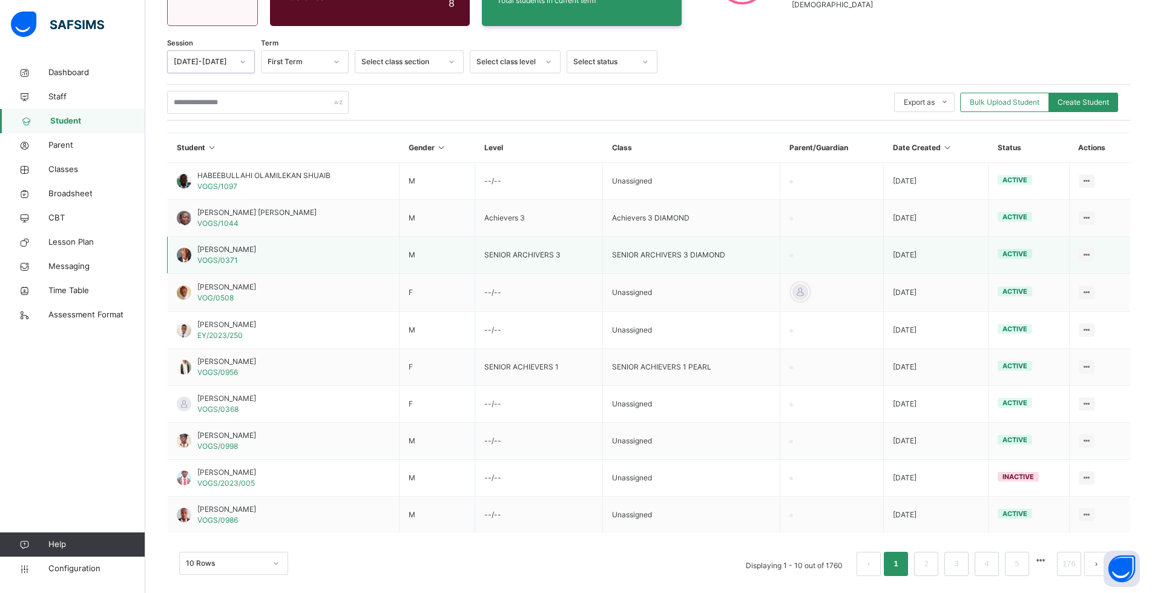
scroll to position [220, 0]
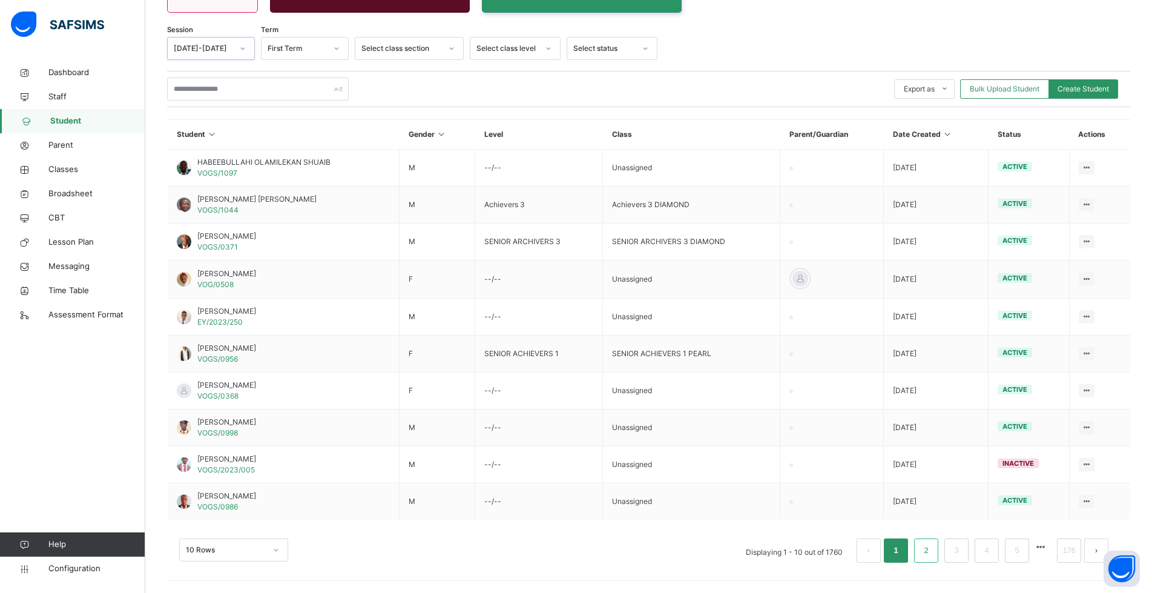
click at [932, 547] on link "2" at bounding box center [926, 551] width 12 height 16
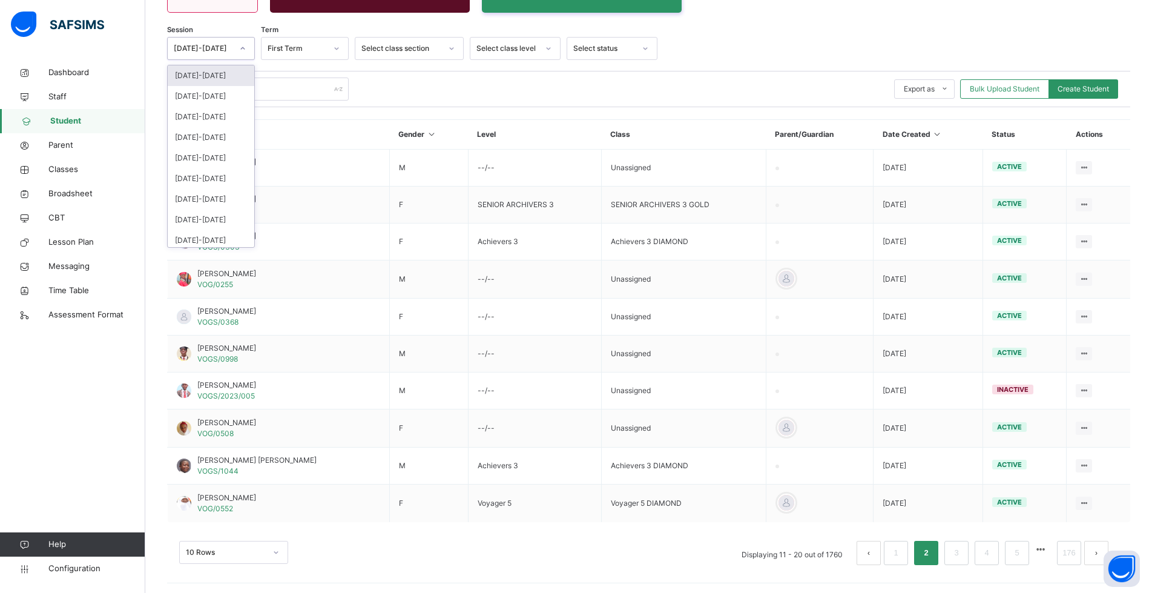
click at [242, 46] on icon at bounding box center [242, 48] width 7 height 12
click at [190, 93] on div "[DATE]-[DATE]" at bounding box center [211, 96] width 87 height 21
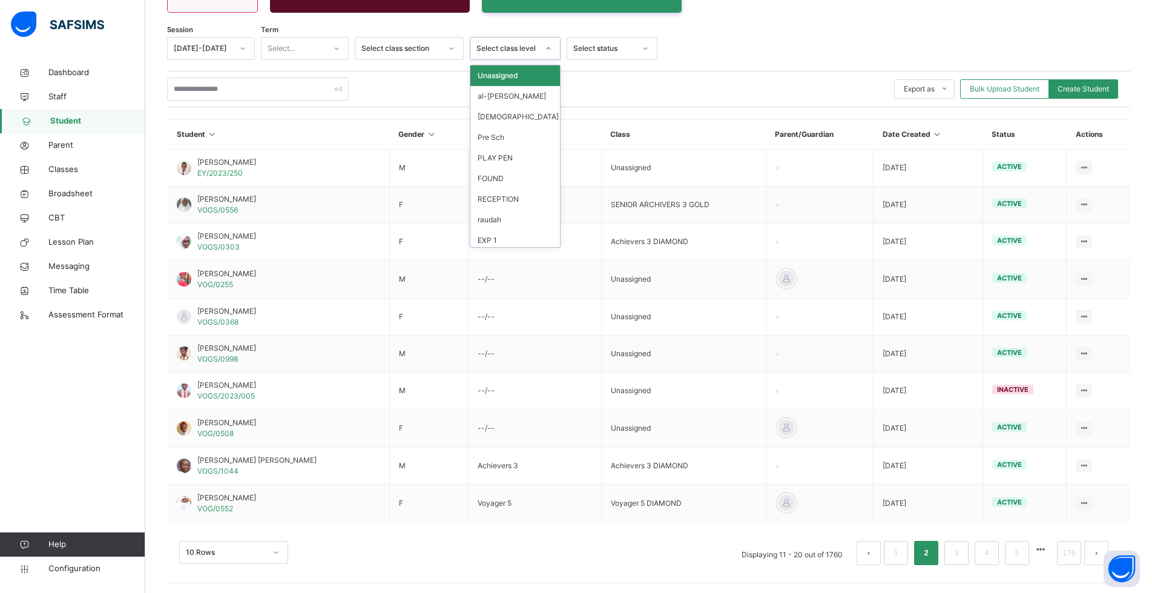
click at [517, 48] on div "Select class level" at bounding box center [508, 48] width 62 height 11
click at [483, 96] on div "SA3" at bounding box center [516, 92] width 90 height 21
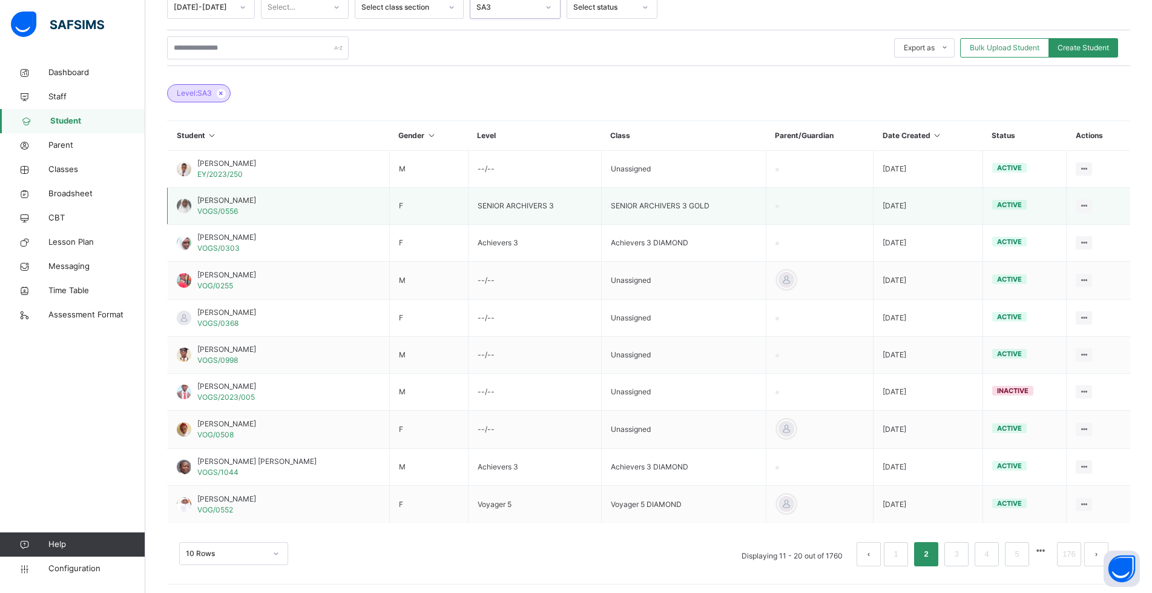
scroll to position [265, 0]
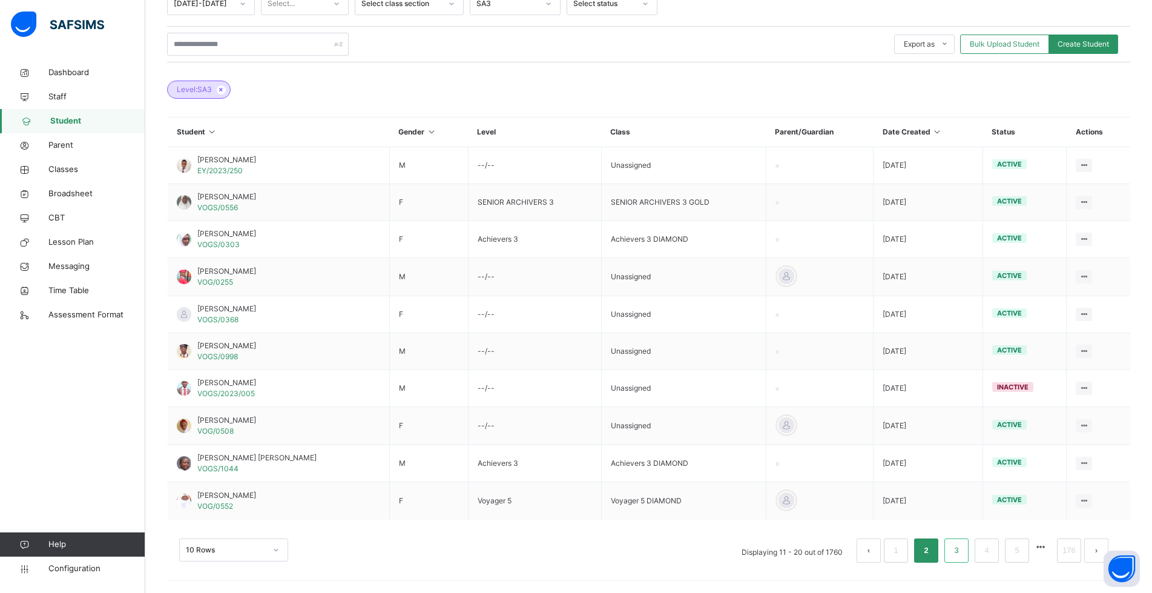
click at [962, 544] on link "3" at bounding box center [957, 551] width 12 height 16
click at [961, 549] on link "3" at bounding box center [957, 551] width 12 height 16
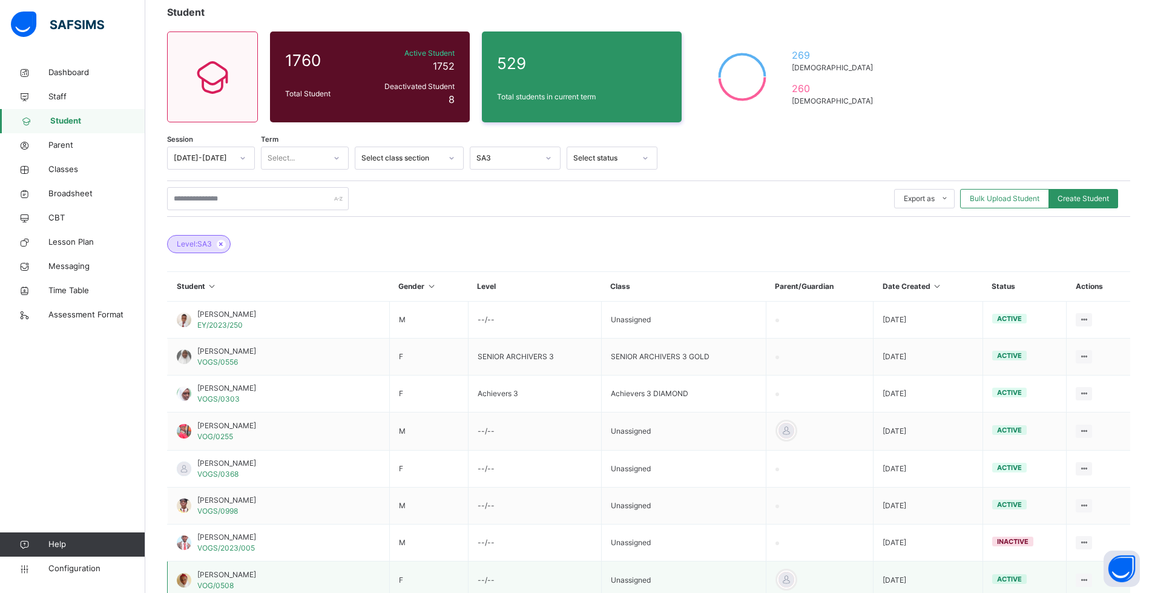
scroll to position [0, 0]
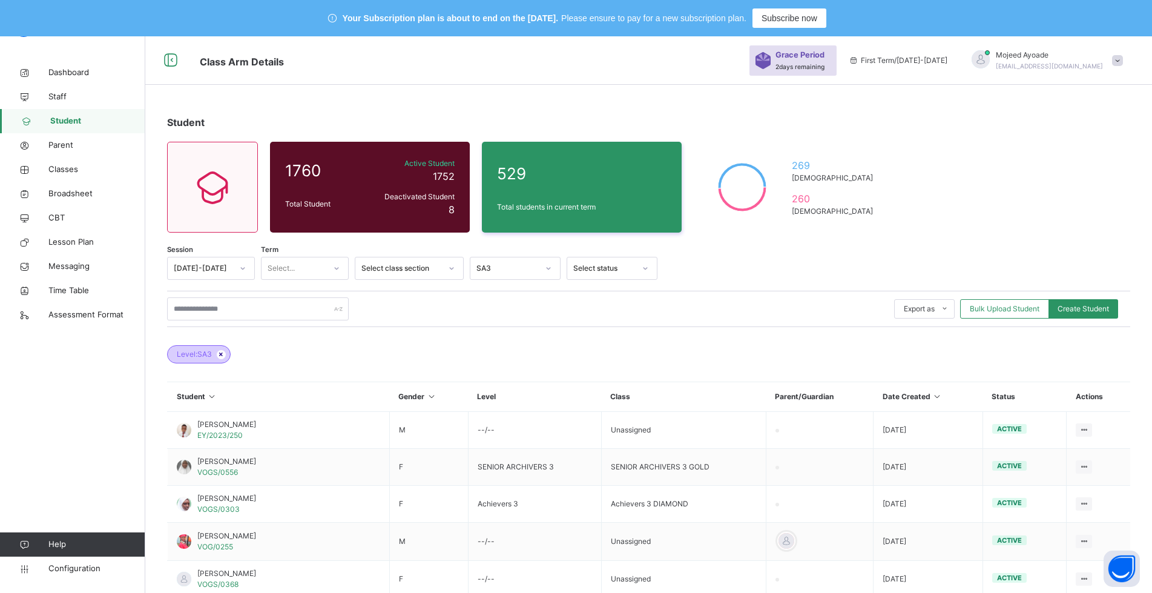
click at [222, 354] on icon at bounding box center [221, 354] width 10 height 7
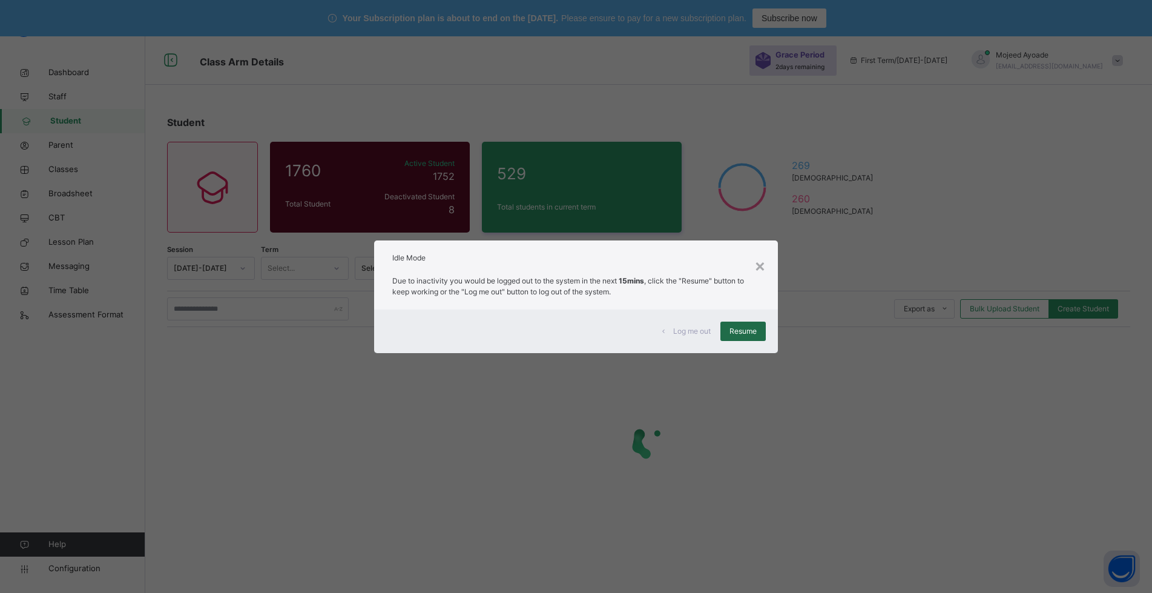
click at [739, 326] on span "Resume" at bounding box center [743, 331] width 27 height 11
